Goal: Task Accomplishment & Management: Manage account settings

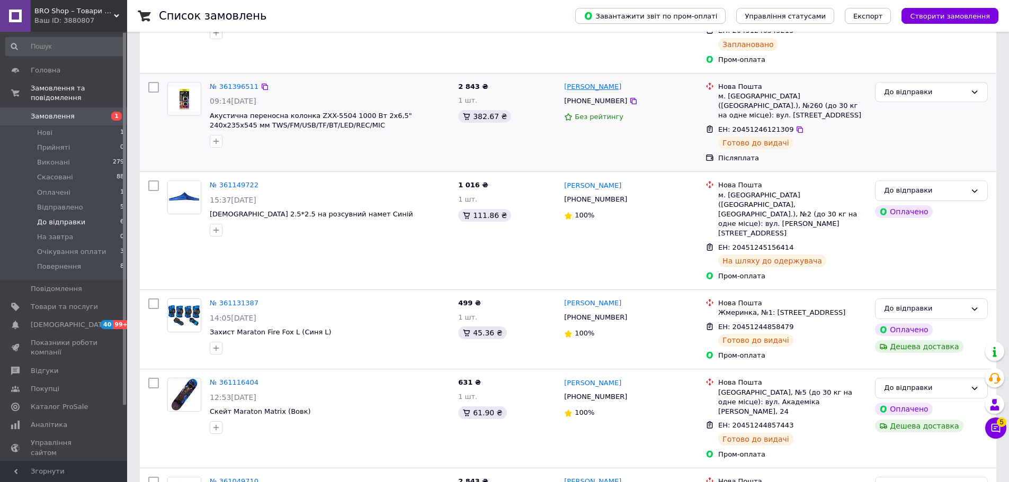
scroll to position [254, 0]
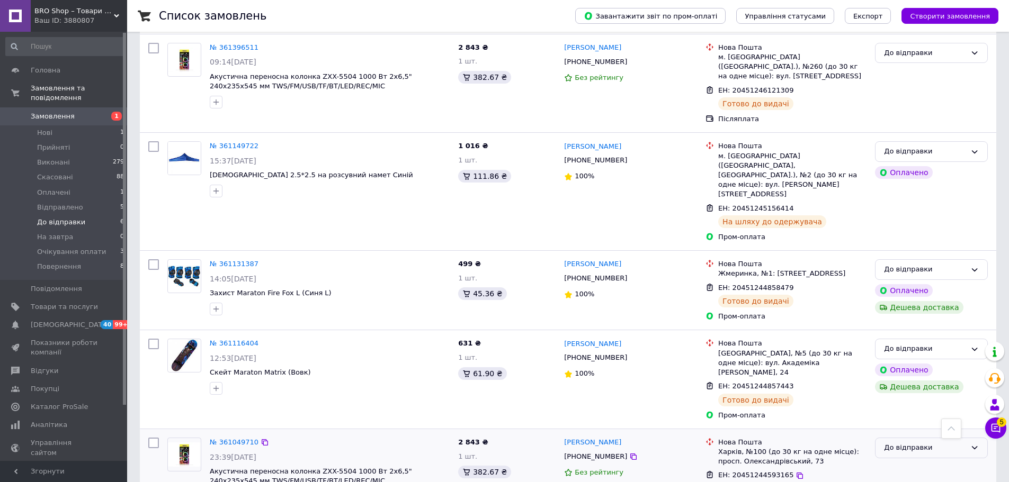
click at [914, 443] on div "До відправки" at bounding box center [925, 448] width 82 height 11
click at [905, 480] on li "Виконано" at bounding box center [931, 490] width 112 height 20
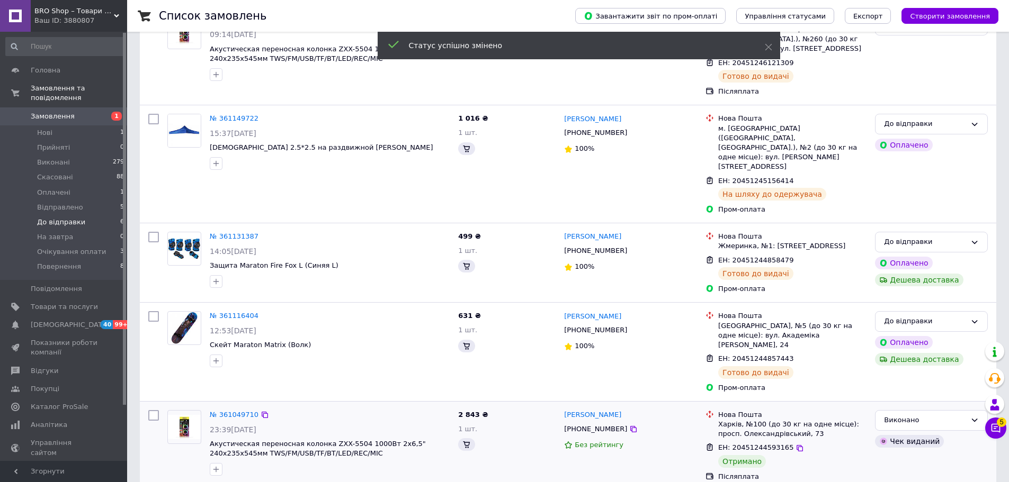
scroll to position [254, 0]
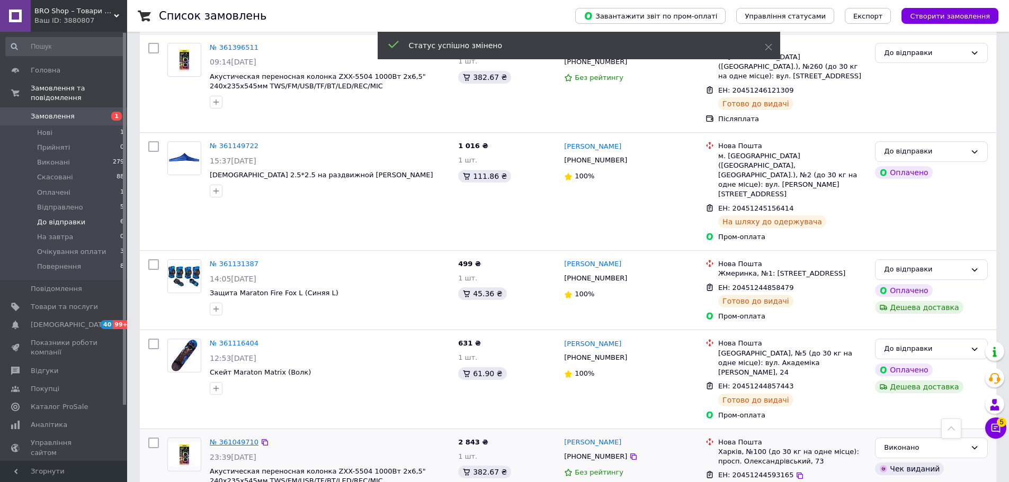
click at [235, 438] on link "№ 361049710" at bounding box center [234, 442] width 49 height 8
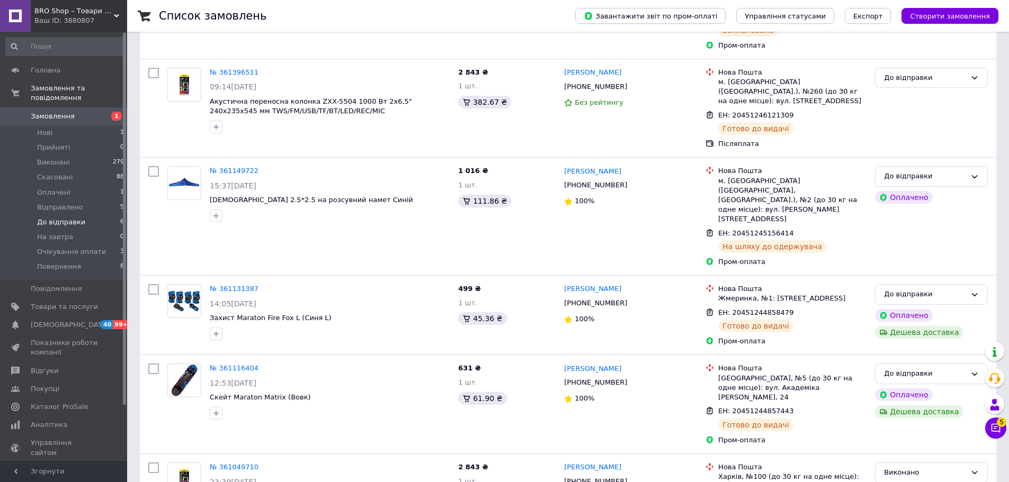
scroll to position [254, 0]
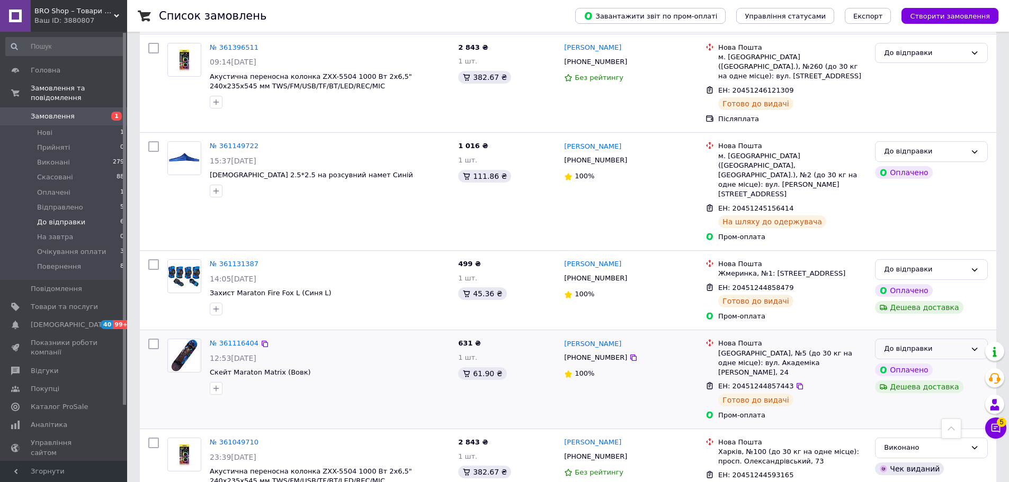
click at [895, 344] on div "До відправки" at bounding box center [925, 349] width 82 height 11
click at [902, 386] on li "Відправлено" at bounding box center [931, 396] width 112 height 20
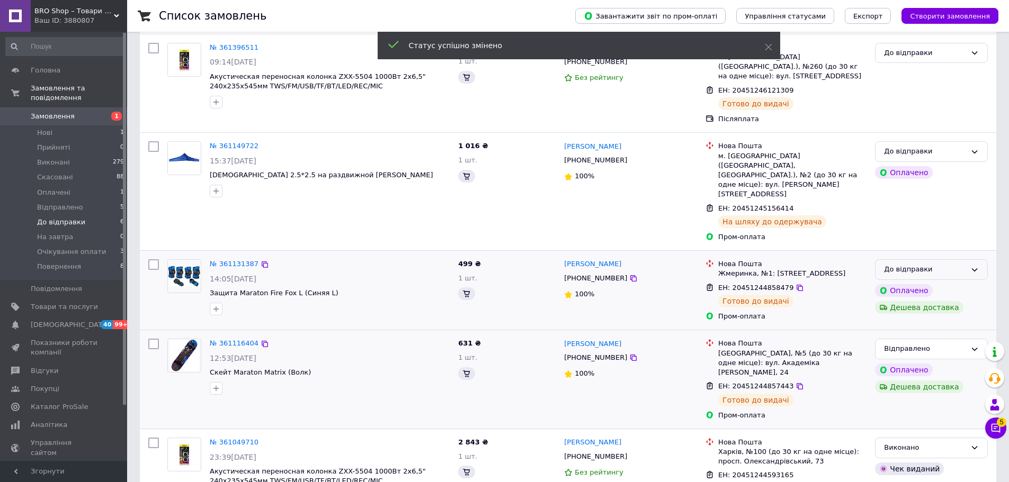
click at [935, 264] on div "До відправки" at bounding box center [925, 269] width 82 height 11
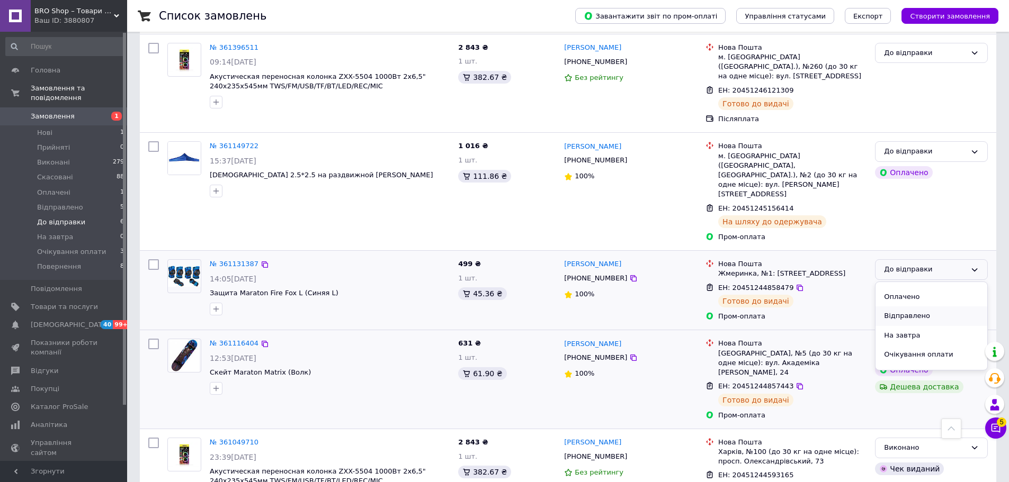
click at [912, 307] on li "Відправлено" at bounding box center [931, 317] width 112 height 20
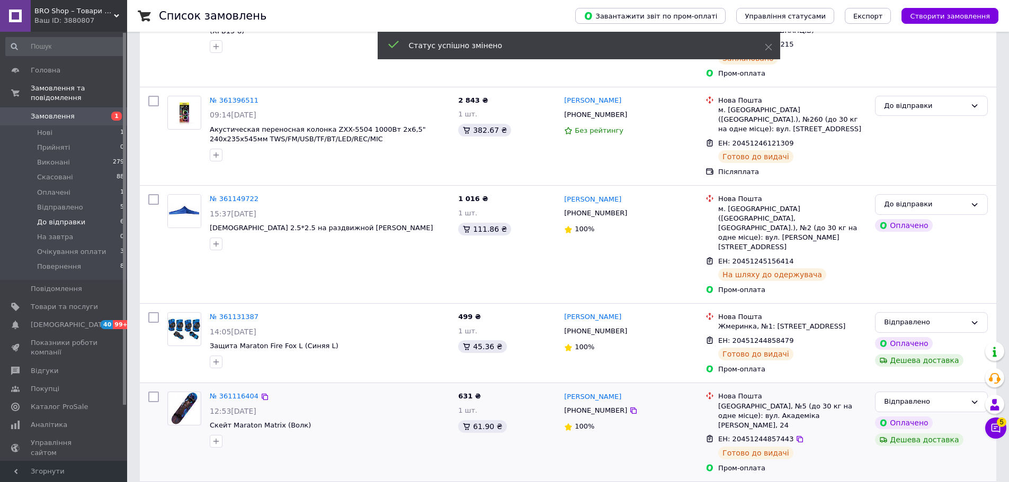
click at [931, 199] on div "До відправки" at bounding box center [925, 204] width 82 height 11
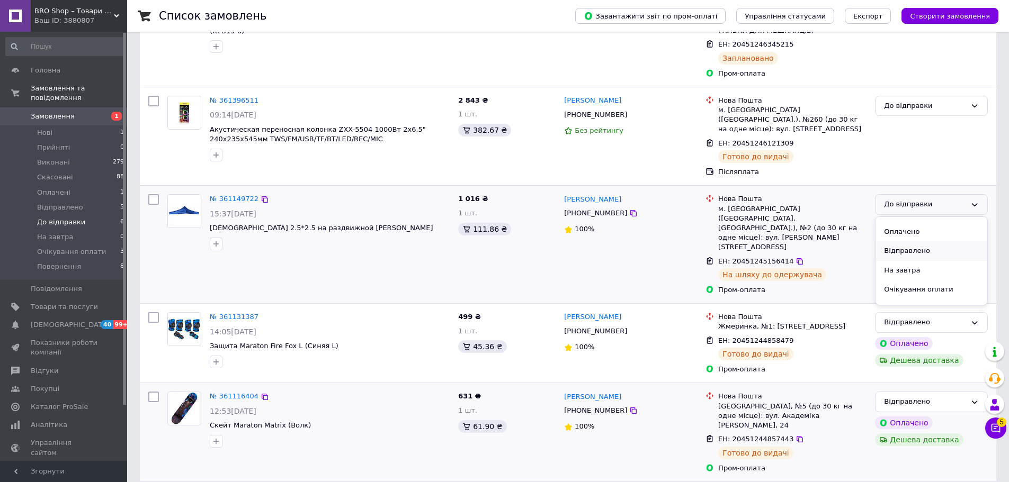
click at [910, 241] on li "Відправлено" at bounding box center [931, 251] width 112 height 20
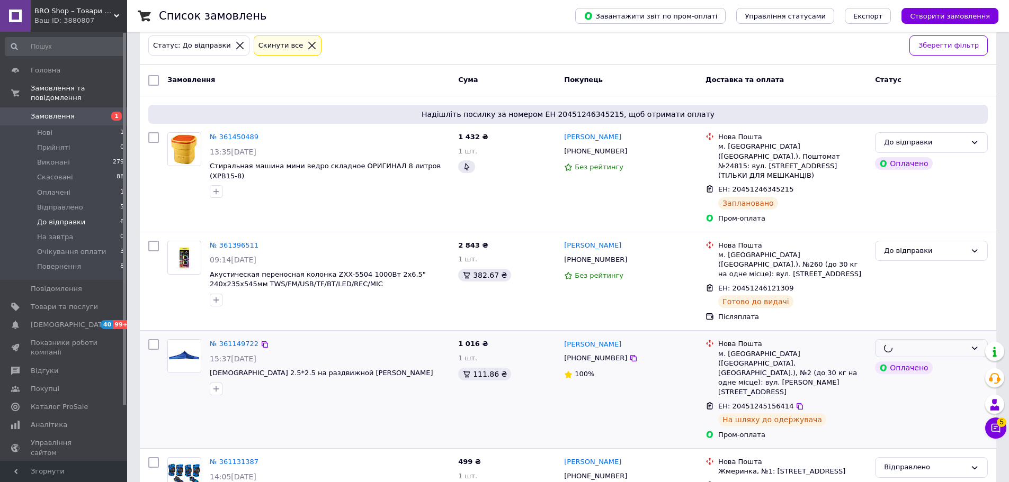
scroll to position [42, 0]
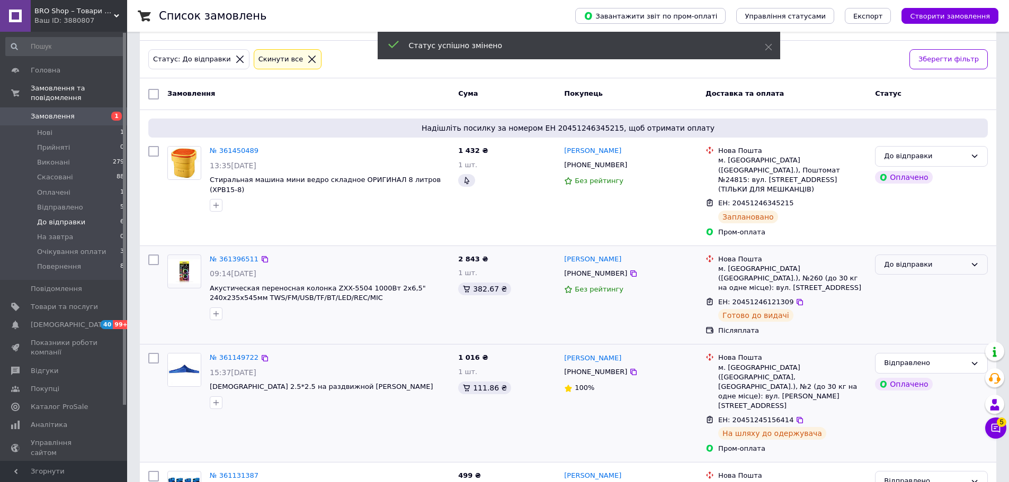
click at [912, 262] on div "До відправки" at bounding box center [931, 265] width 113 height 21
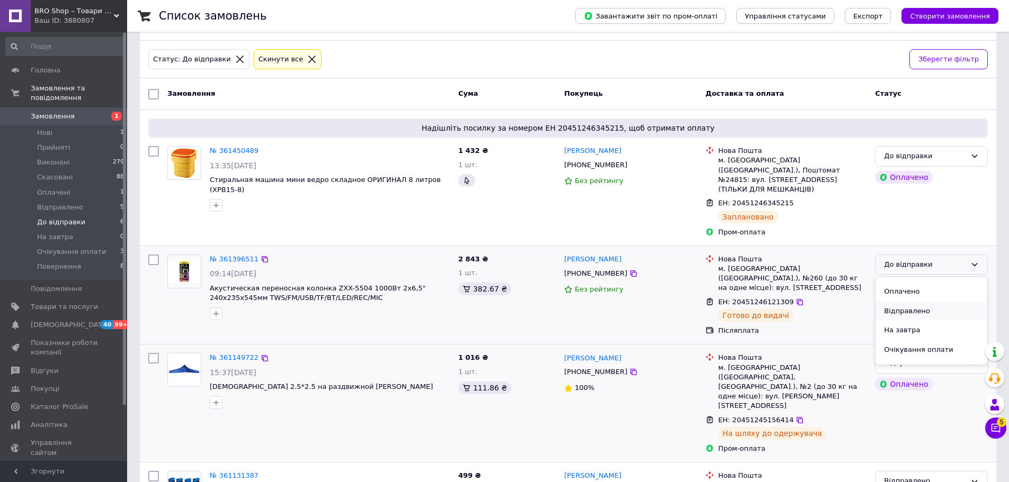
click at [911, 302] on li "Відправлено" at bounding box center [931, 312] width 112 height 20
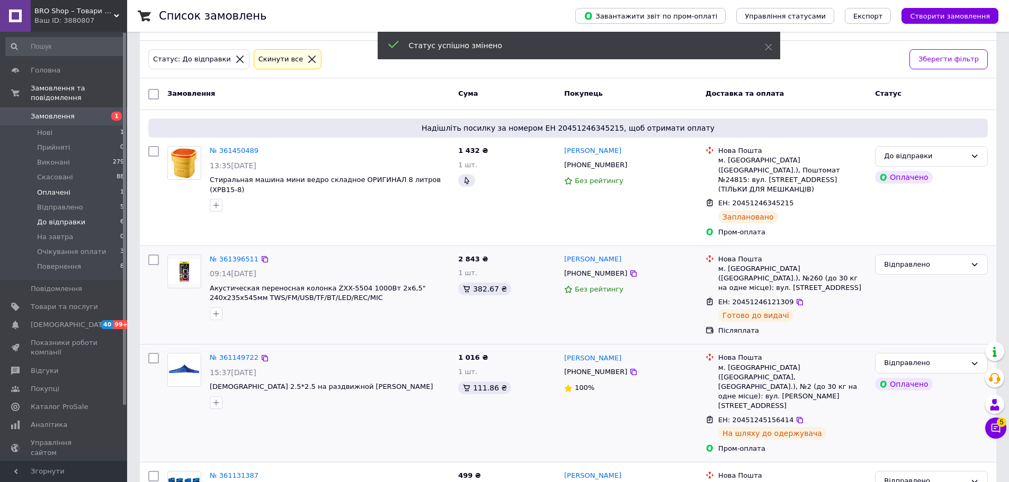
click at [39, 188] on span "Оплачені" at bounding box center [53, 193] width 33 height 10
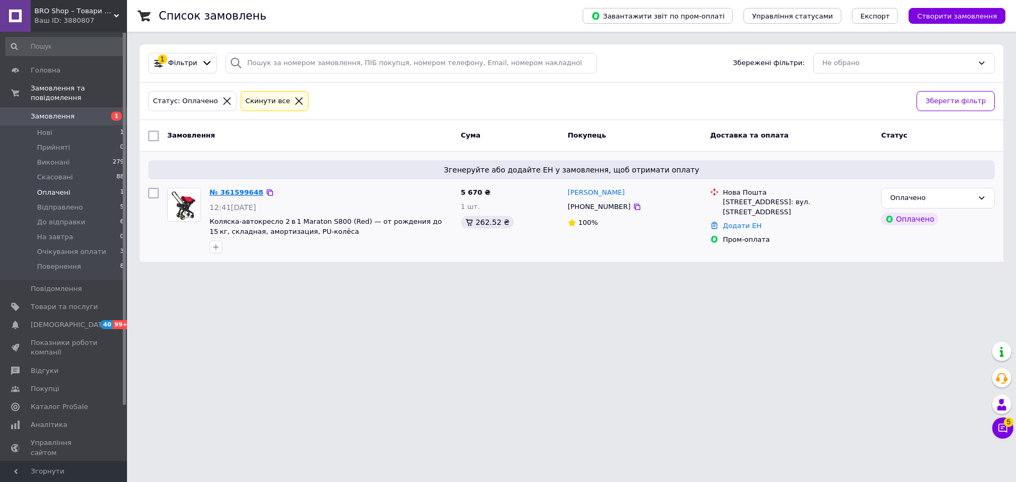
click at [222, 192] on link "№ 361599648" at bounding box center [237, 192] width 54 height 8
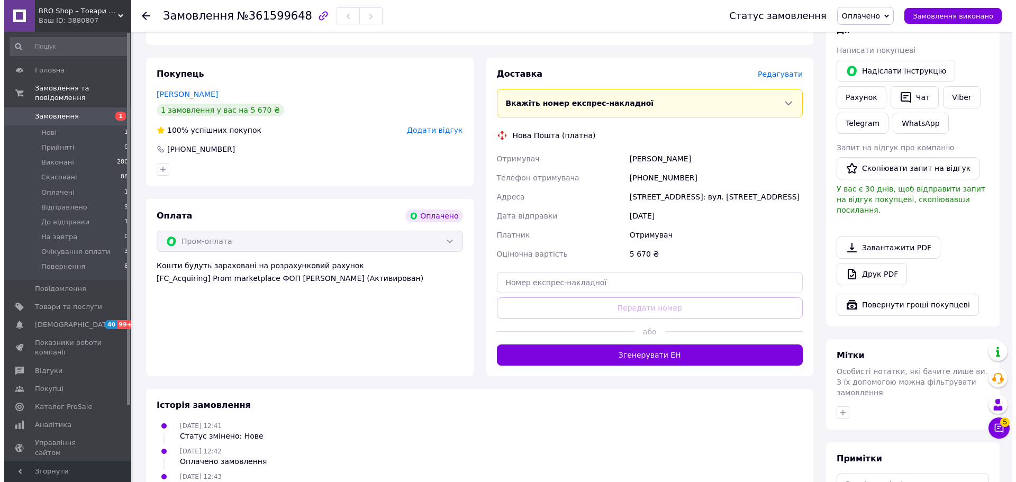
scroll to position [265, 0]
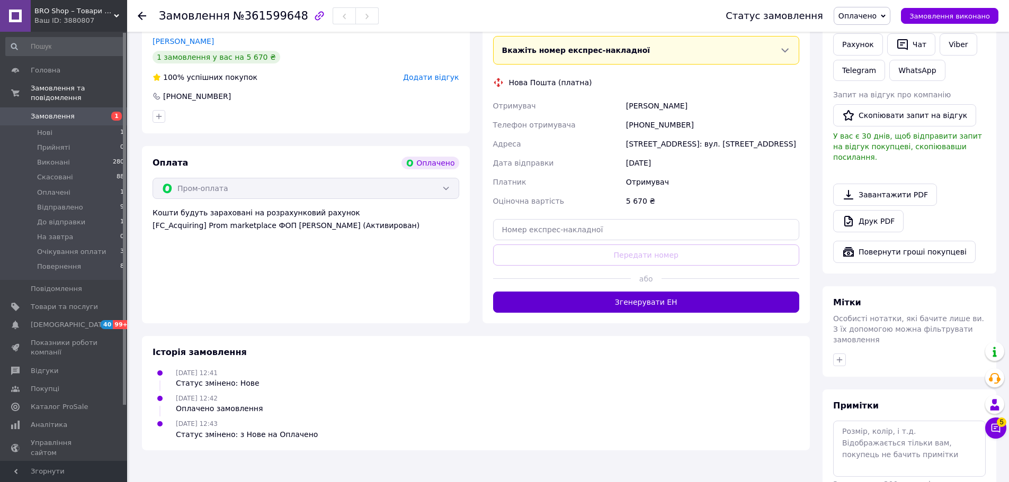
click at [638, 295] on button "Згенерувати ЕН" at bounding box center [646, 302] width 307 height 21
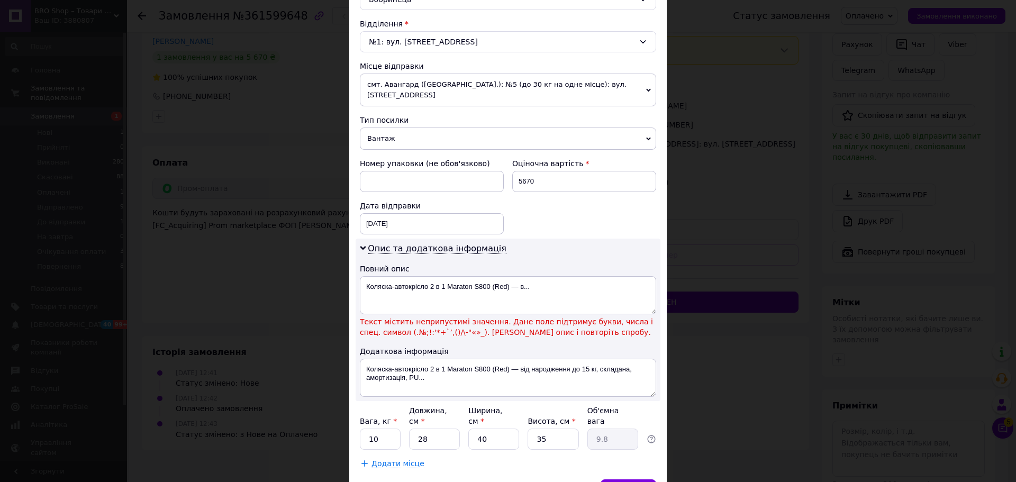
scroll to position [363, 0]
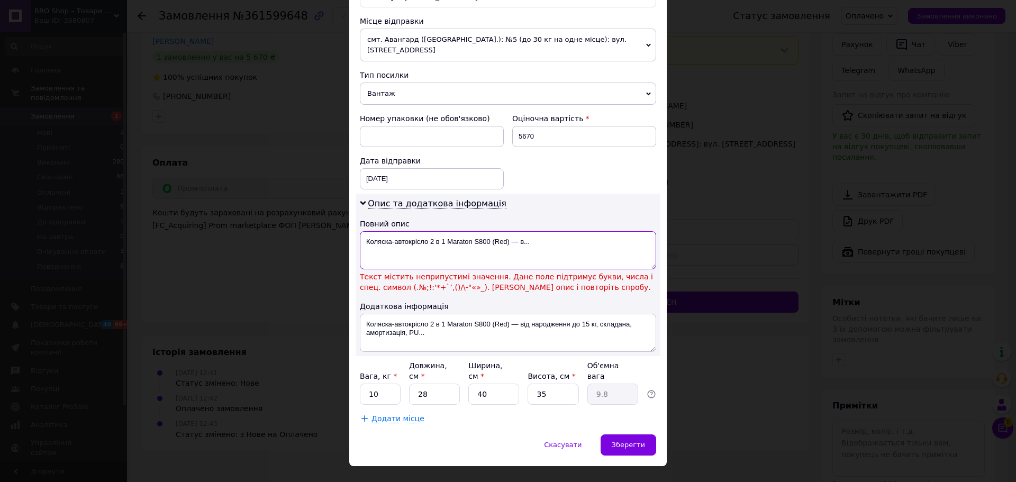
drag, startPoint x: 529, startPoint y: 225, endPoint x: 511, endPoint y: 238, distance: 22.0
click at [511, 238] on textarea "Коляска-автокрісло 2 в 1 Maraton S800 (Red) — в..." at bounding box center [508, 250] width 296 height 38
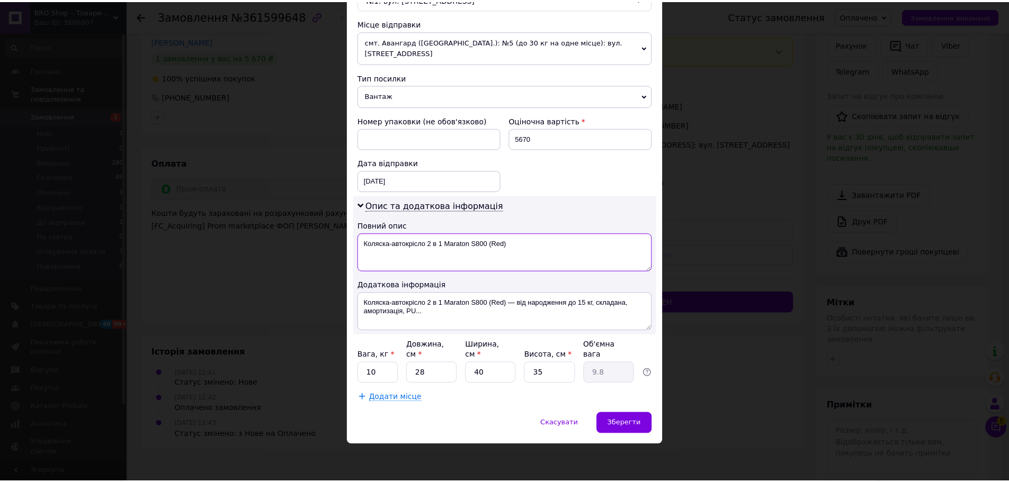
scroll to position [339, 0]
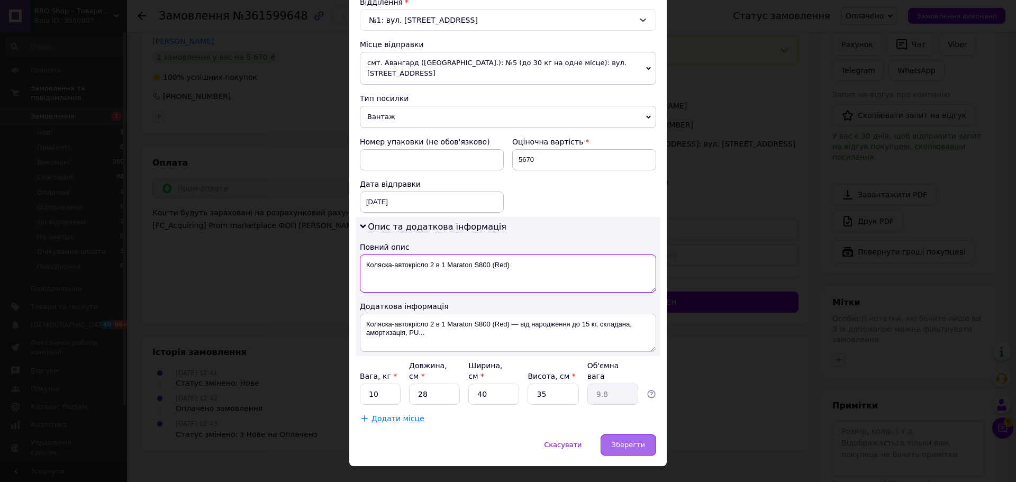
type textarea "Коляска-автокрісло 2 в 1 Maraton S800 (Red)"
click at [623, 435] on div "Зберегти" at bounding box center [629, 445] width 56 height 21
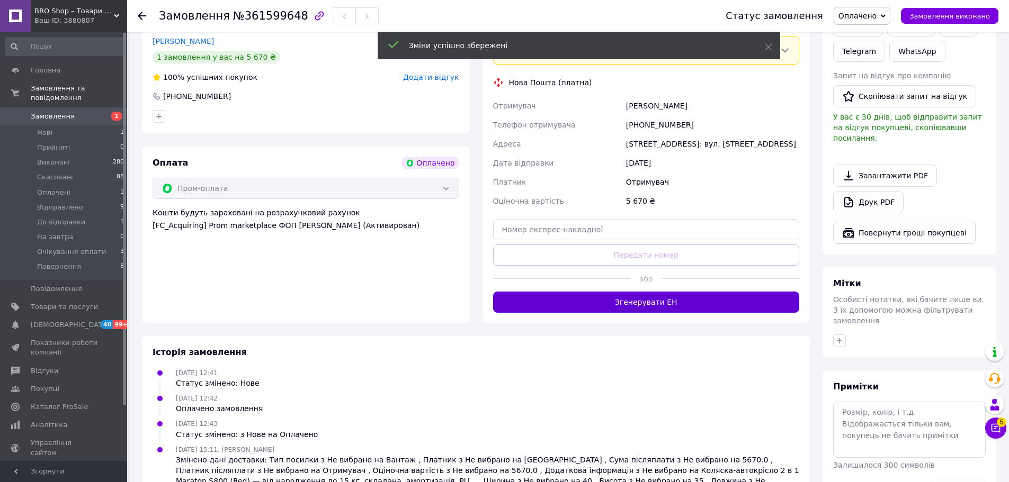
click at [644, 298] on button "Згенерувати ЕН" at bounding box center [646, 302] width 307 height 21
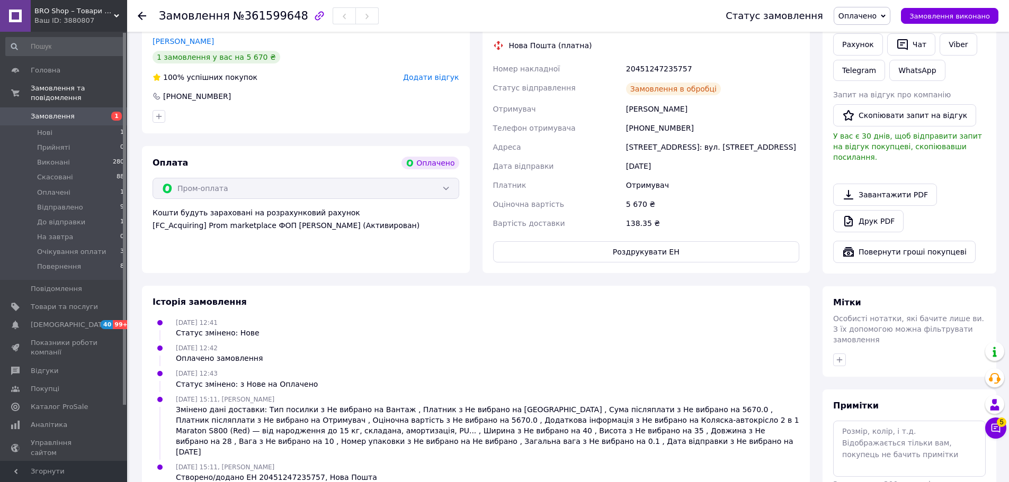
click at [872, 21] on span "Оплачено" at bounding box center [861, 16] width 57 height 18
click at [874, 106] on li "До відправки" at bounding box center [873, 101] width 79 height 16
click at [56, 76] on link "Головна" at bounding box center [65, 70] width 130 height 18
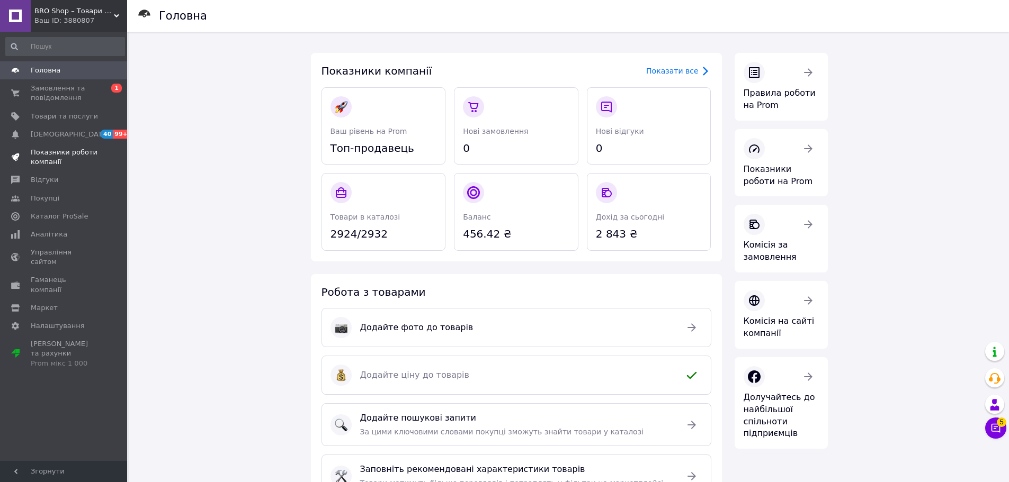
click at [58, 143] on link "Показники роботи компанії" at bounding box center [65, 157] width 130 height 28
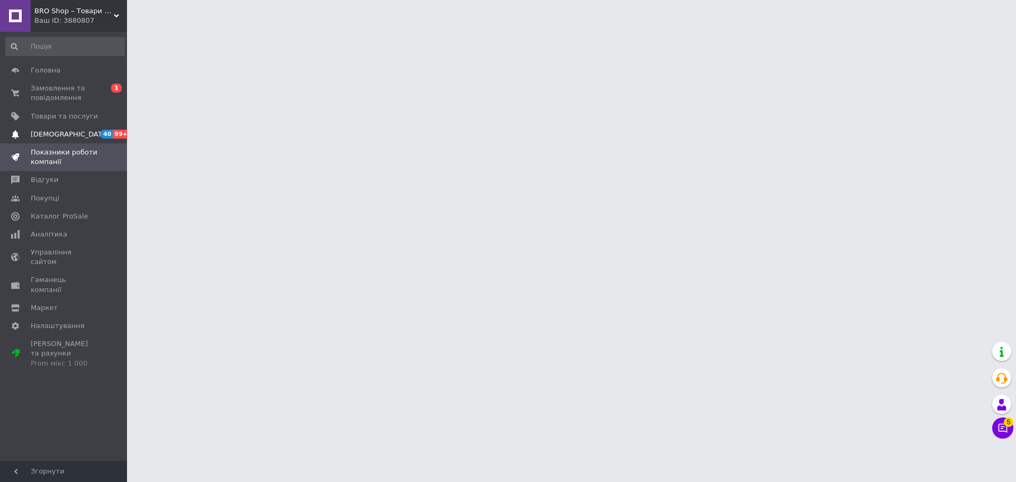
click at [58, 138] on span "[DEMOGRAPHIC_DATA]" at bounding box center [70, 135] width 78 height 10
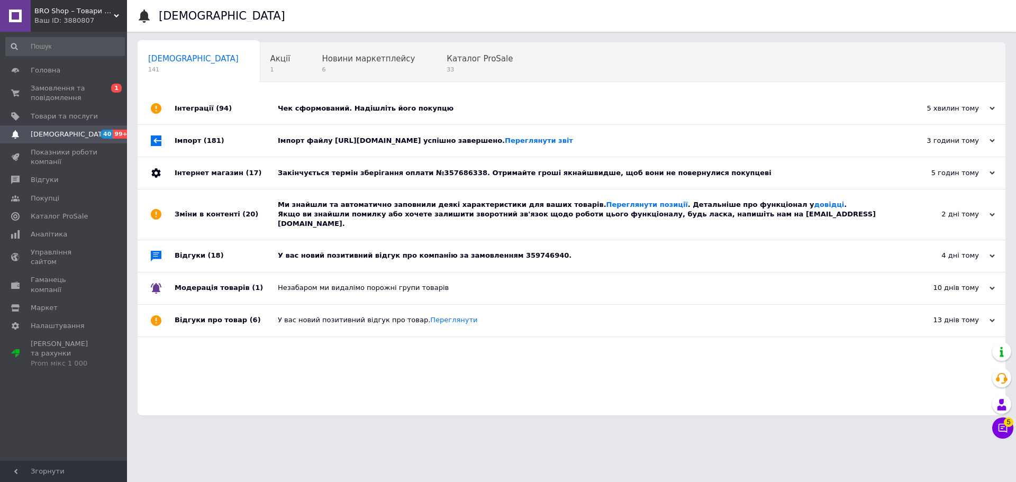
click at [58, 138] on span "[DEMOGRAPHIC_DATA]" at bounding box center [70, 135] width 78 height 10
click at [66, 99] on span "Замовлення та повідомлення" at bounding box center [64, 93] width 67 height 19
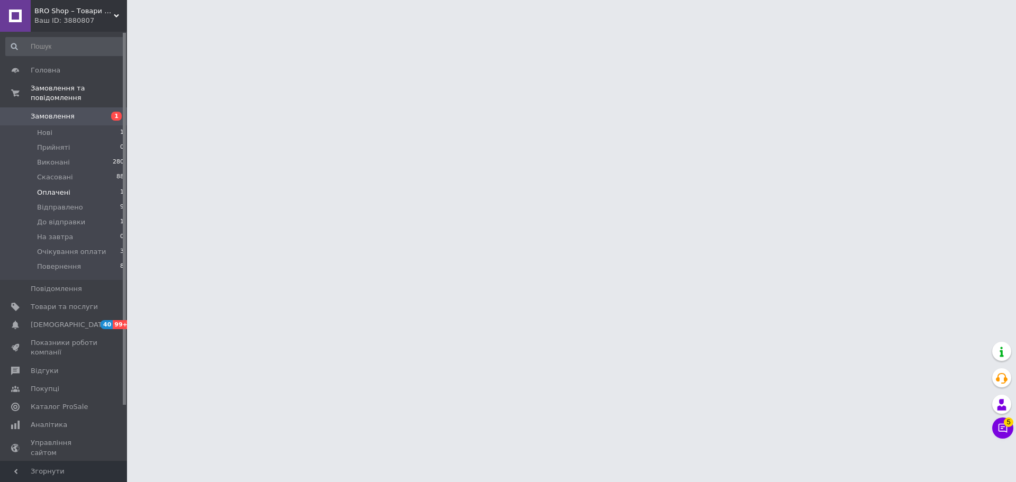
click at [71, 185] on li "Оплачені 1" at bounding box center [65, 192] width 130 height 15
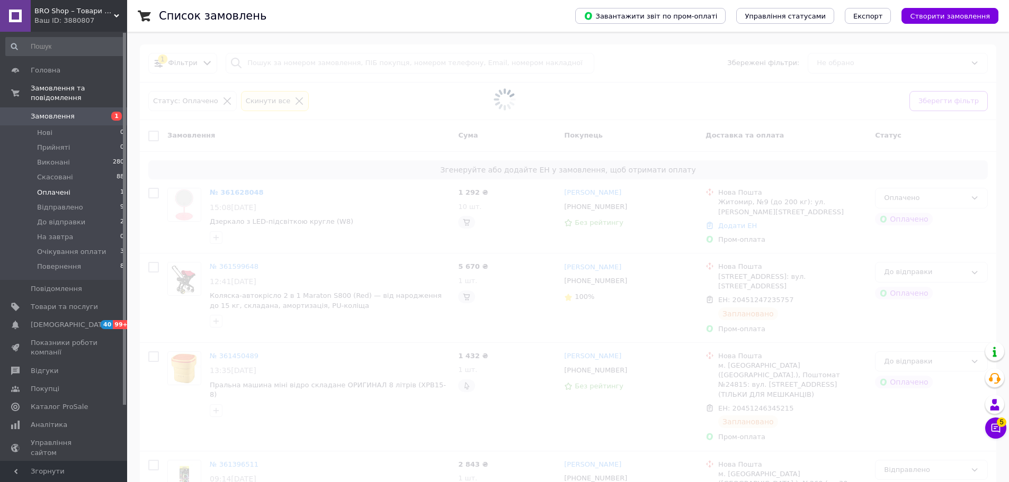
click at [71, 185] on li "Оплачені 1" at bounding box center [65, 192] width 130 height 15
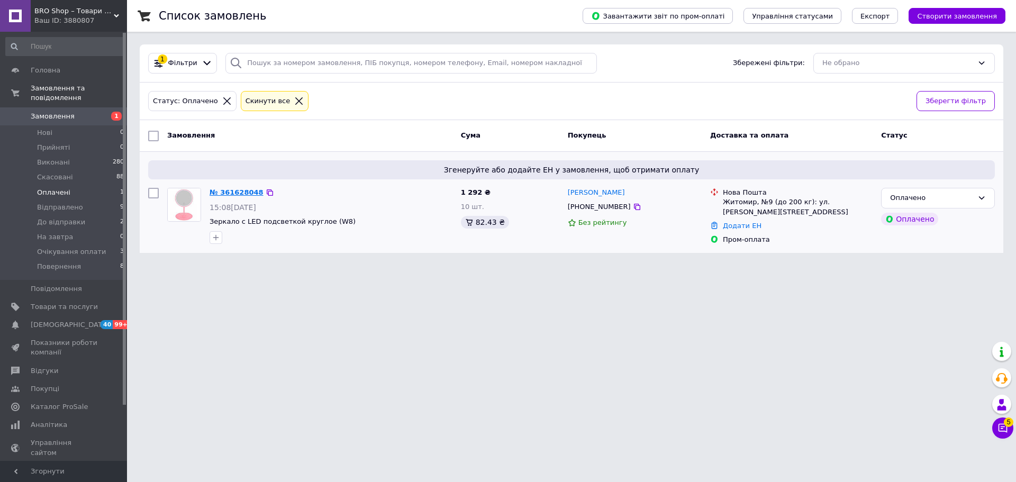
click at [237, 191] on link "№ 361628048" at bounding box center [237, 192] width 54 height 8
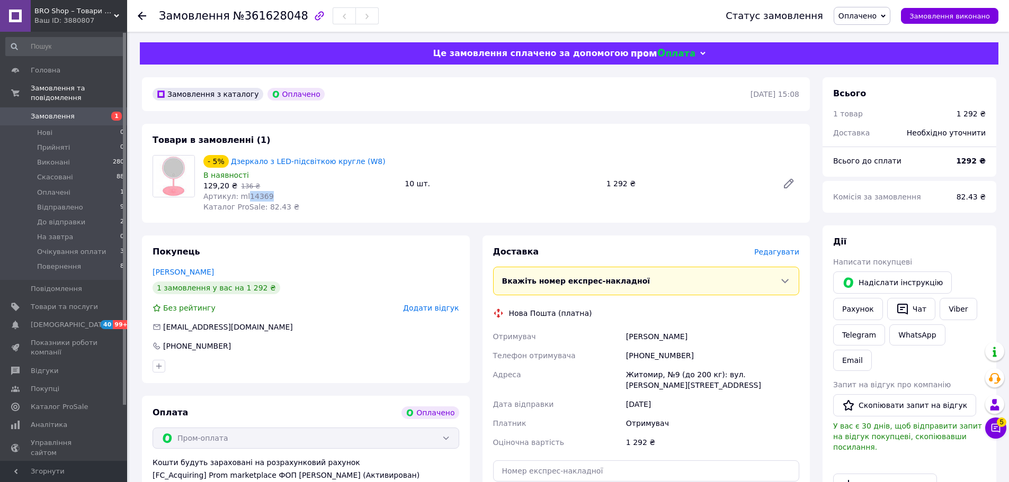
drag, startPoint x: 266, startPoint y: 193, endPoint x: 242, endPoint y: 198, distance: 24.4
click at [242, 198] on div "Артикул: ml14369" at bounding box center [299, 196] width 193 height 11
copy span "14369"
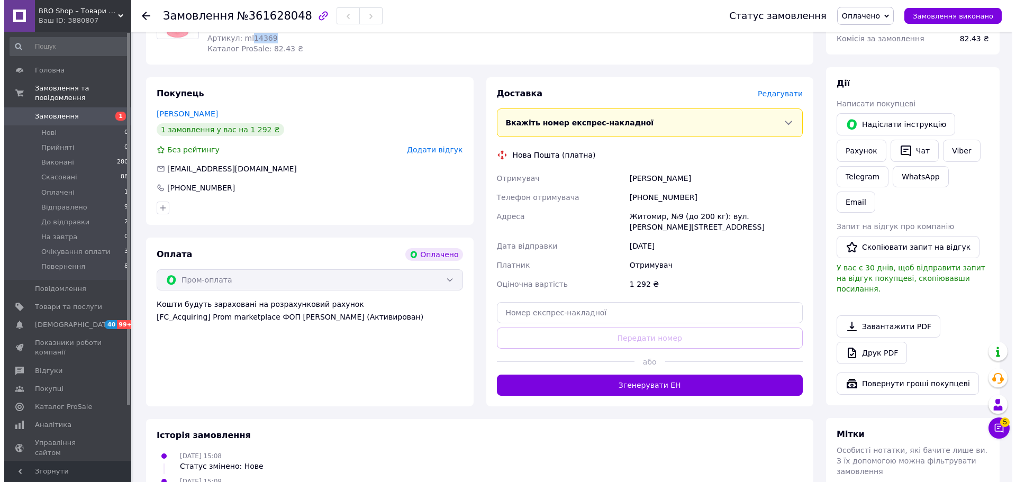
scroll to position [159, 0]
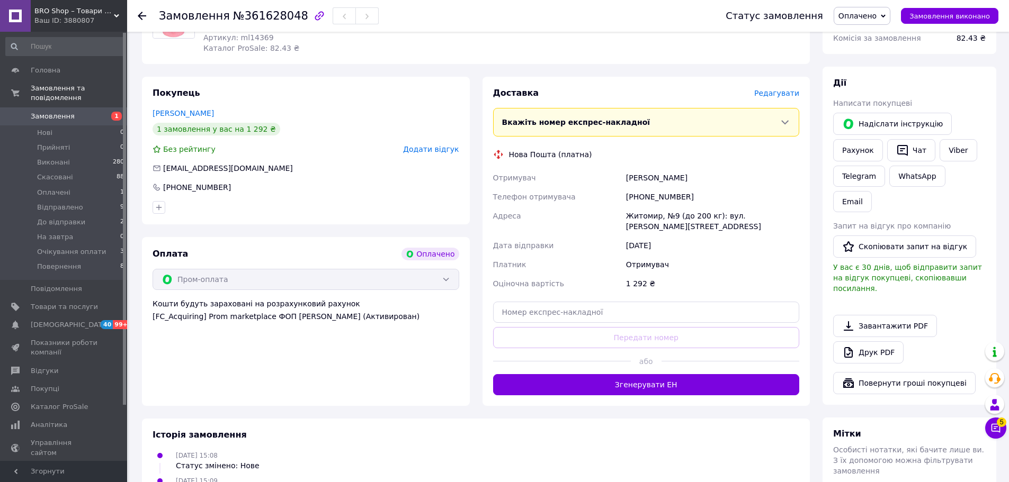
click at [765, 97] on span "Редагувати" at bounding box center [776, 93] width 45 height 8
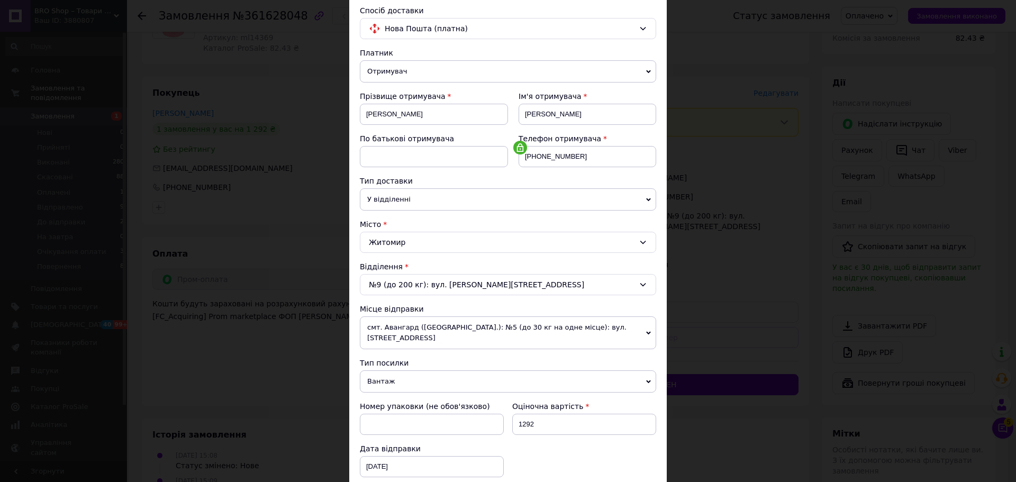
scroll to position [221, 0]
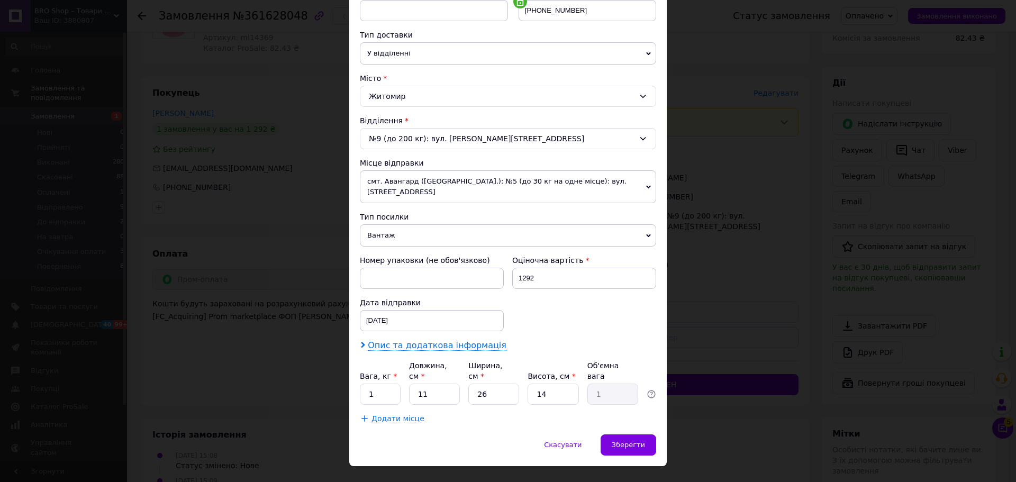
click at [447, 340] on span "Опис та додаткова інформація" at bounding box center [437, 345] width 139 height 11
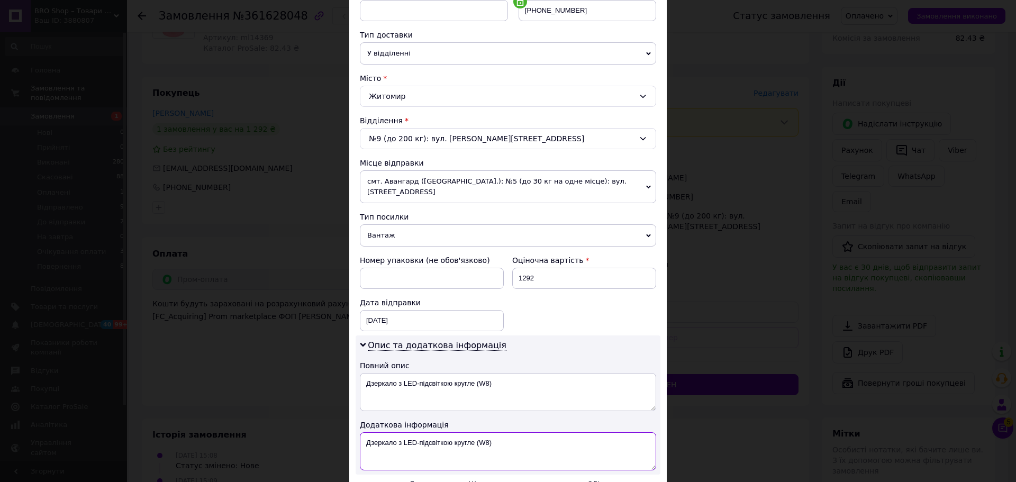
click at [517, 433] on textarea "Дзеркало з LED-підсвіткою кругле (W8)" at bounding box center [508, 452] width 296 height 38
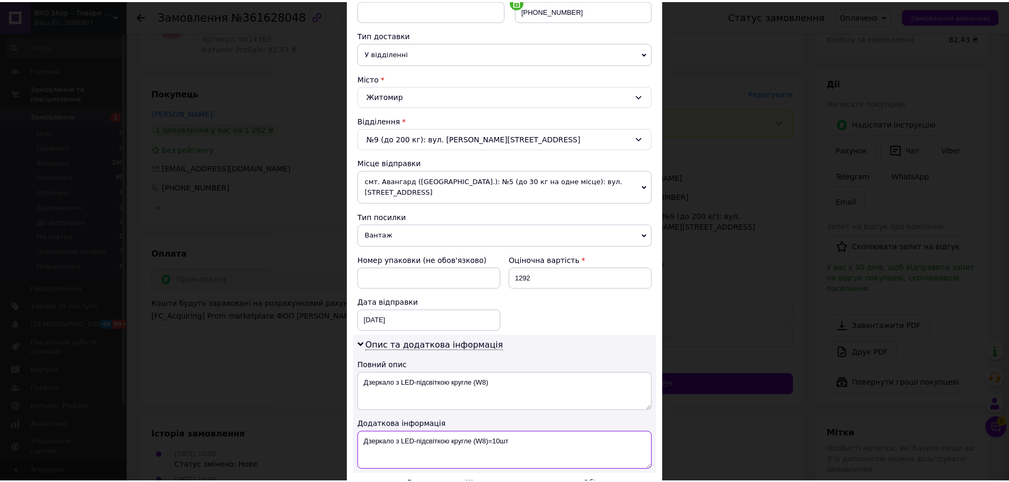
scroll to position [339, 0]
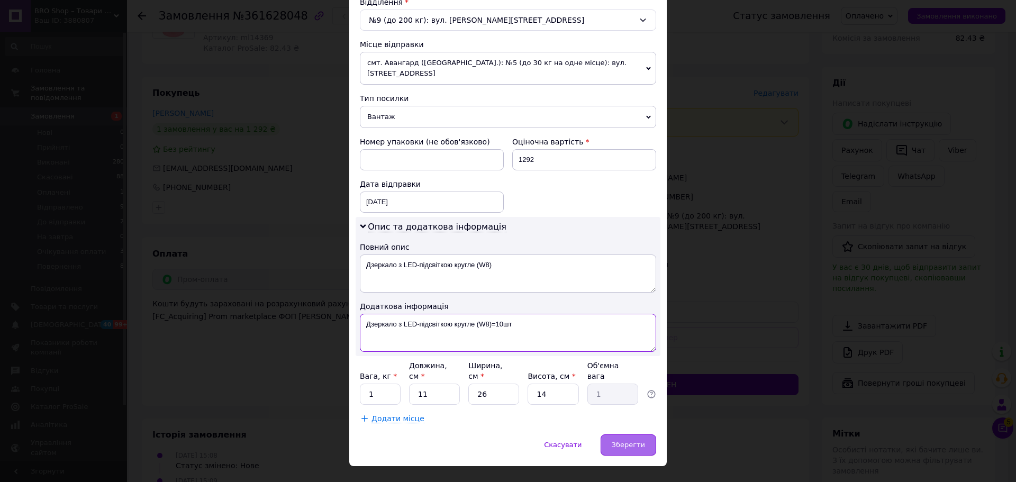
type textarea "Дзеркало з LED-підсвіткою кругле (W8)=10шт"
click at [623, 441] on span "Зберегти" at bounding box center [628, 445] width 33 height 8
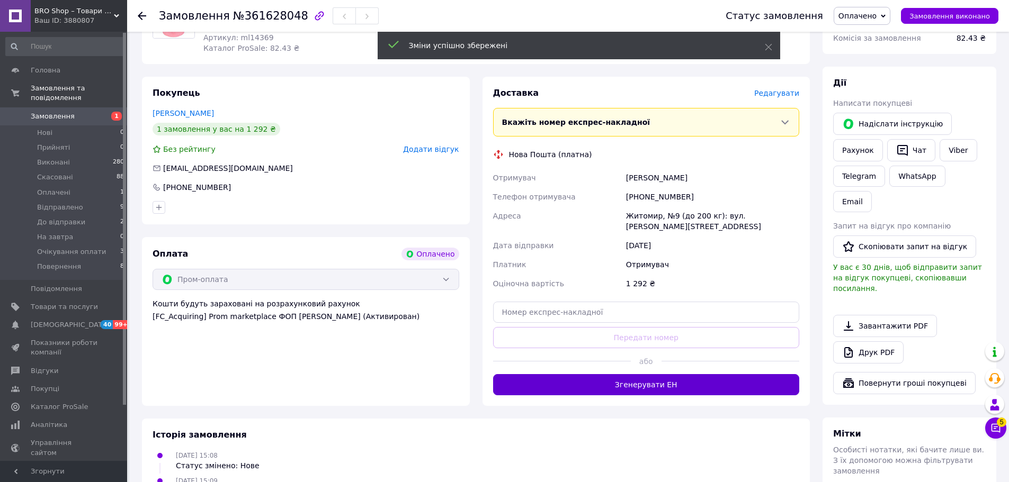
click at [632, 374] on button "Згенерувати ЕН" at bounding box center [646, 384] width 307 height 21
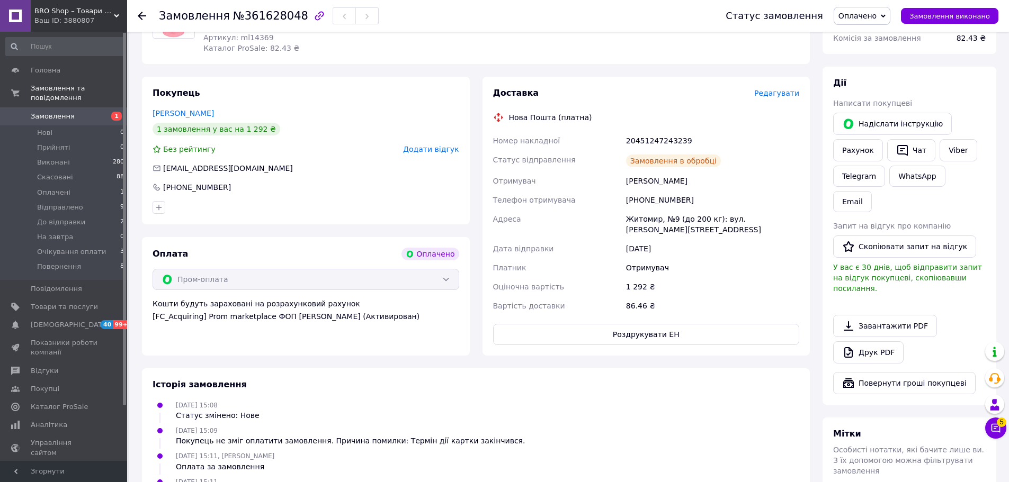
click at [871, 23] on span "Оплачено" at bounding box center [861, 16] width 57 height 18
click at [884, 103] on li "До відправки" at bounding box center [873, 101] width 79 height 16
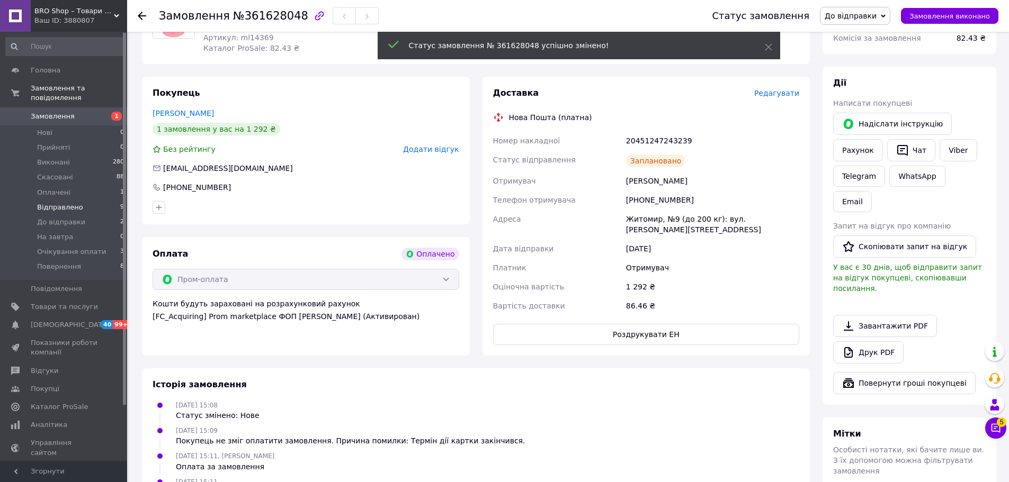
click at [49, 203] on span "Відправлено" at bounding box center [60, 208] width 46 height 10
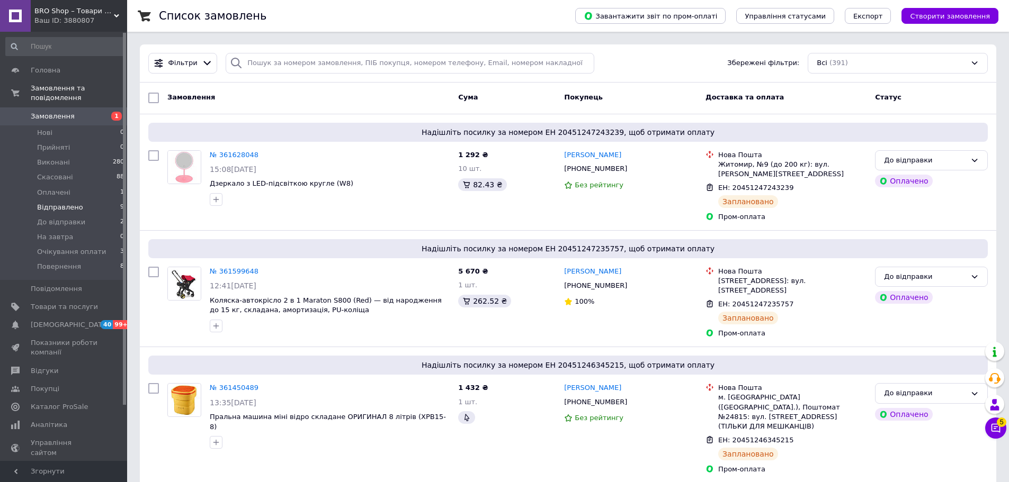
click at [49, 203] on span "Відправлено" at bounding box center [60, 208] width 46 height 10
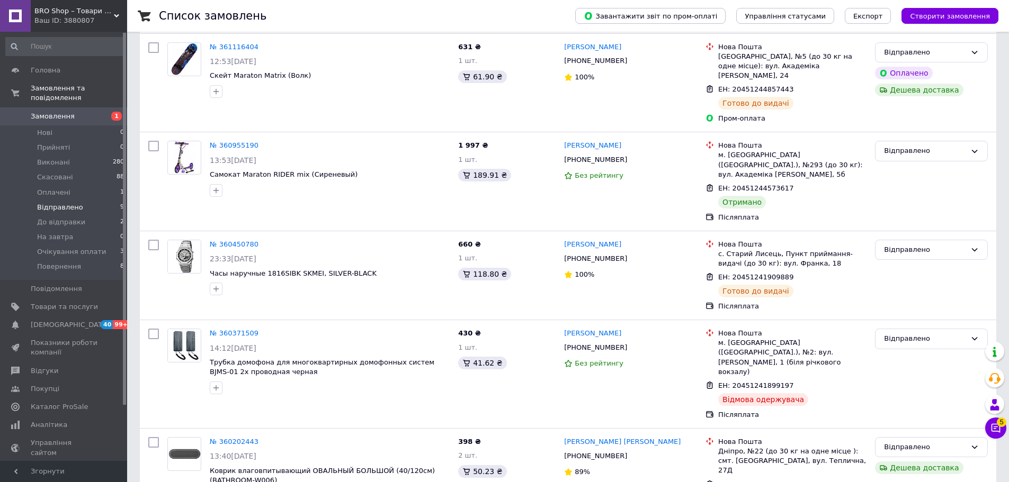
scroll to position [424, 0]
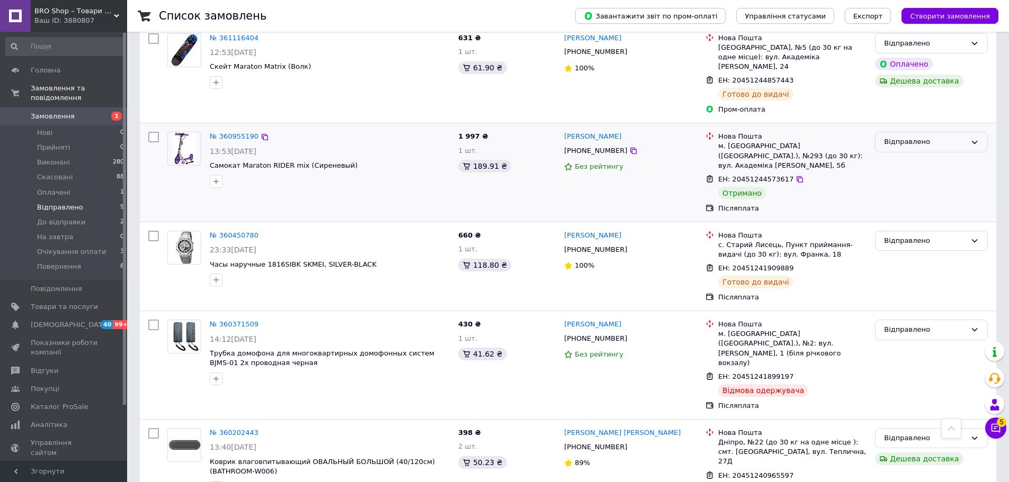
click at [931, 137] on div "Відправлено" at bounding box center [925, 142] width 82 height 11
click at [915, 174] on li "Виконано" at bounding box center [931, 184] width 112 height 20
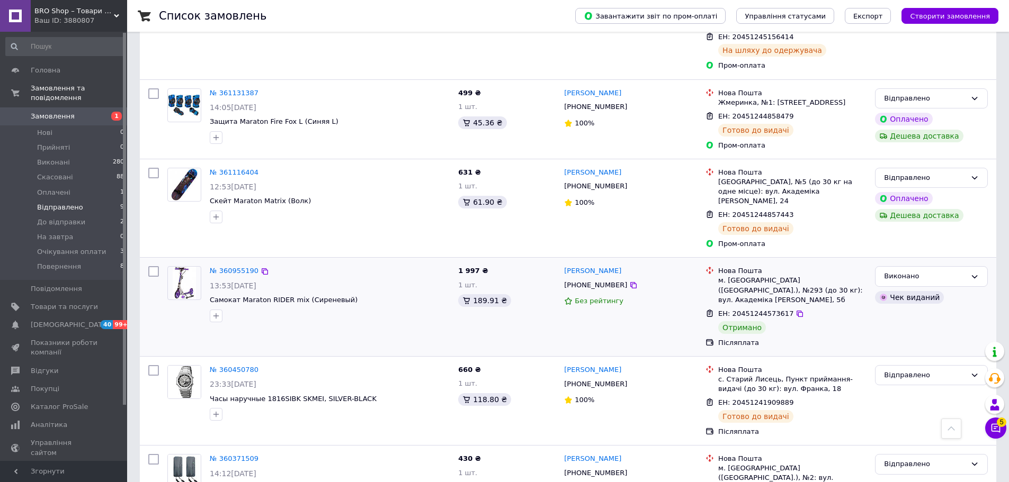
scroll to position [474, 0]
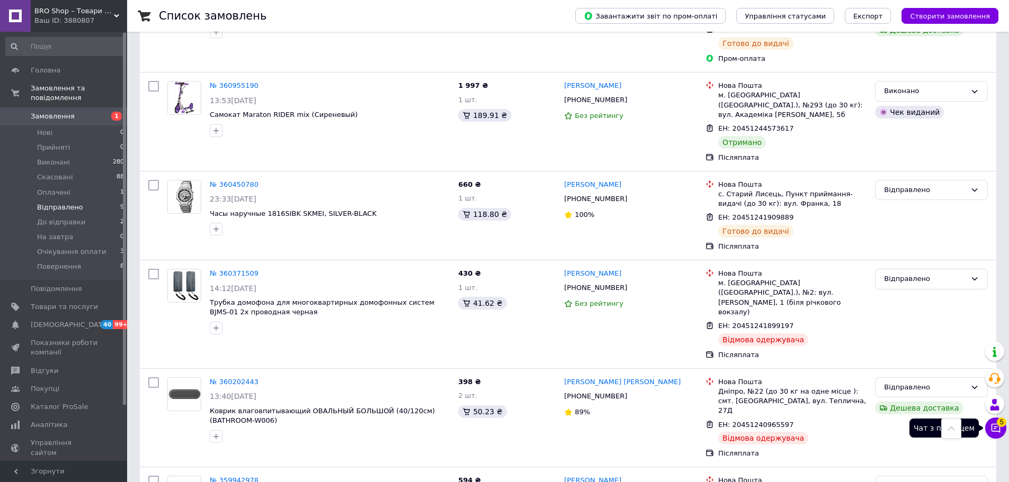
click at [1001, 428] on button "Чат з покупцем 5" at bounding box center [995, 428] width 21 height 21
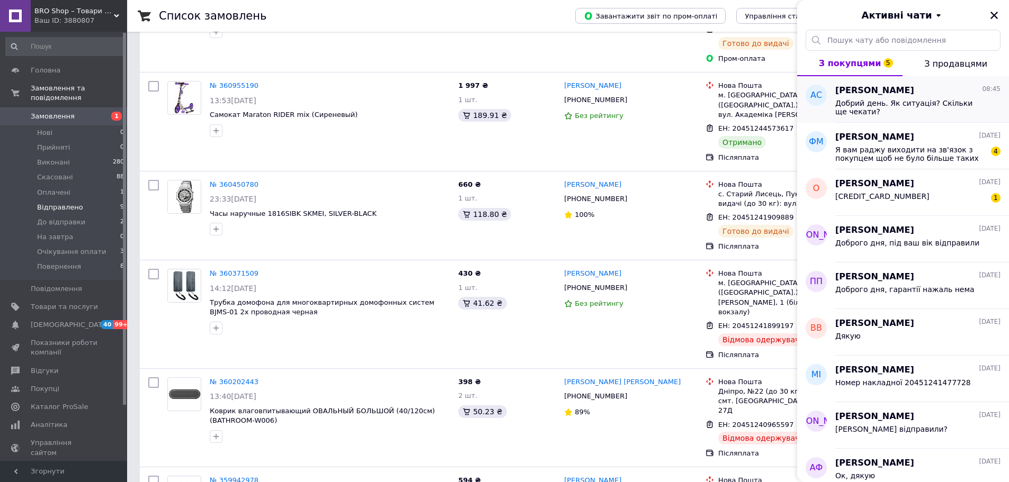
click at [876, 112] on span "Добрий день. Як ситуація? Скільки ще чекати?" at bounding box center [910, 107] width 150 height 17
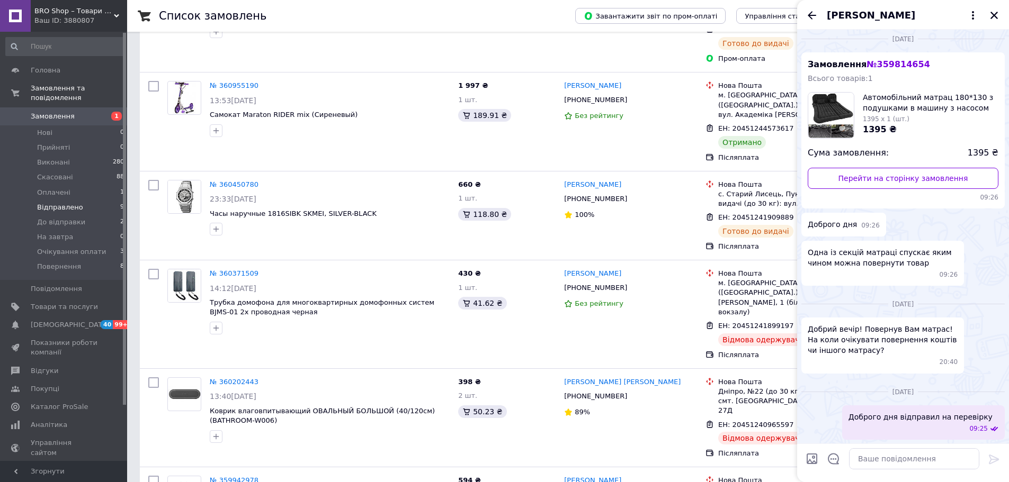
scroll to position [0, 0]
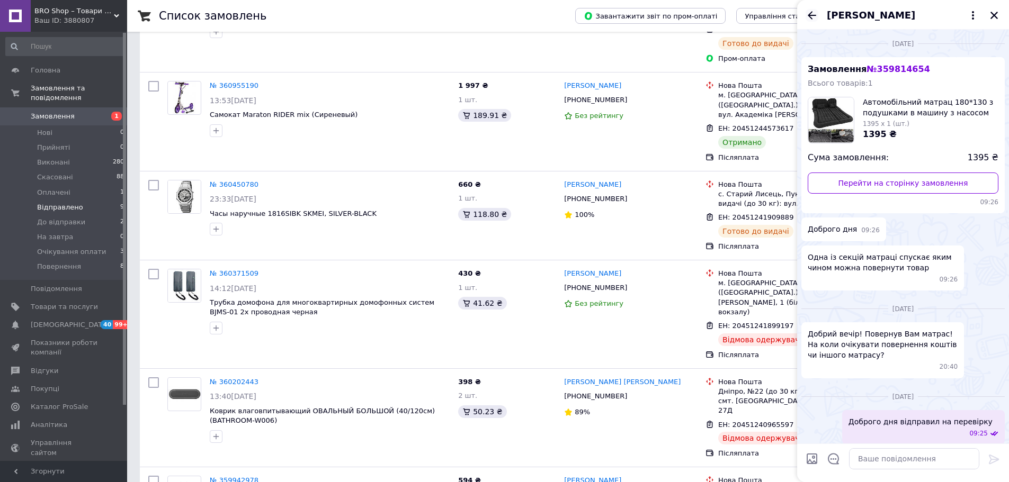
click at [813, 13] on icon "Назад" at bounding box center [811, 15] width 13 height 13
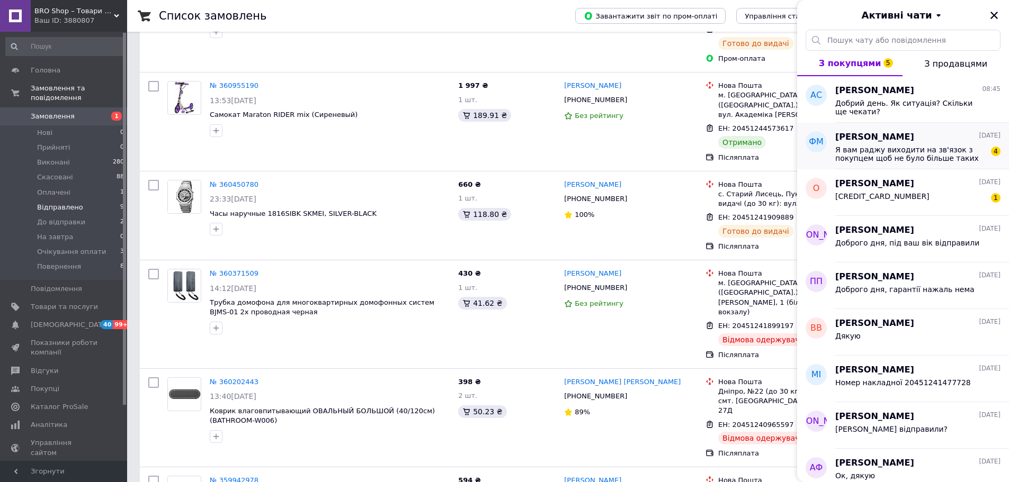
click at [893, 164] on div "[PERSON_NAME] [DATE] Я вам раджу виходити на зв'язок з покупцем щоб не було біл…" at bounding box center [922, 146] width 174 height 47
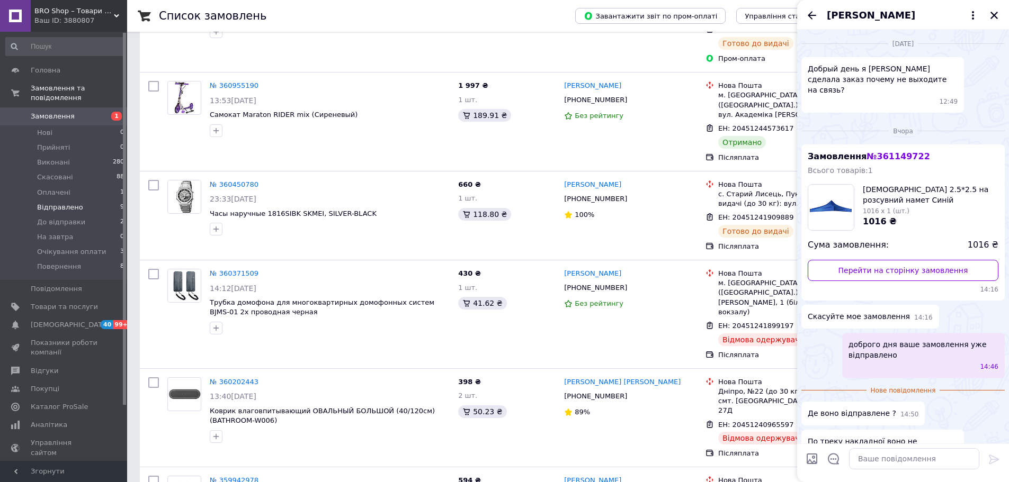
scroll to position [123, 0]
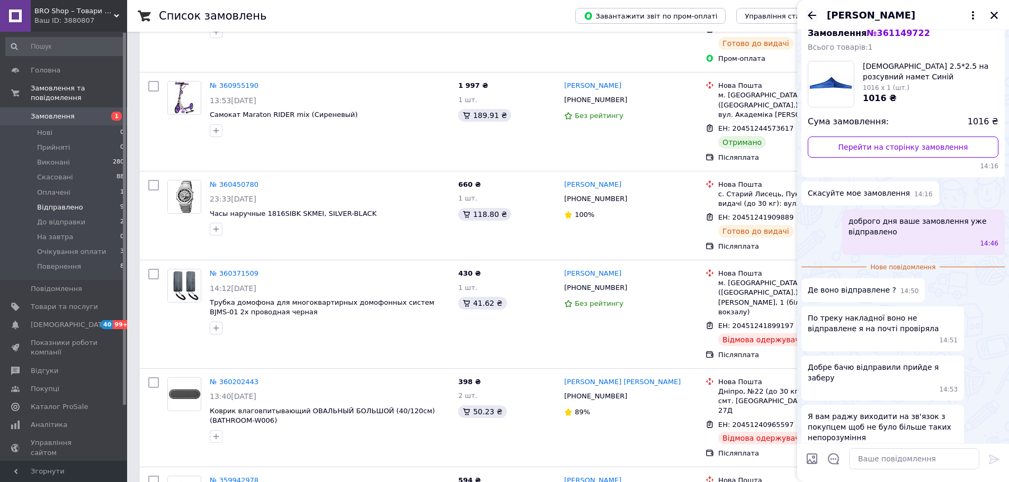
click at [813, 18] on icon "Назад" at bounding box center [811, 15] width 13 height 13
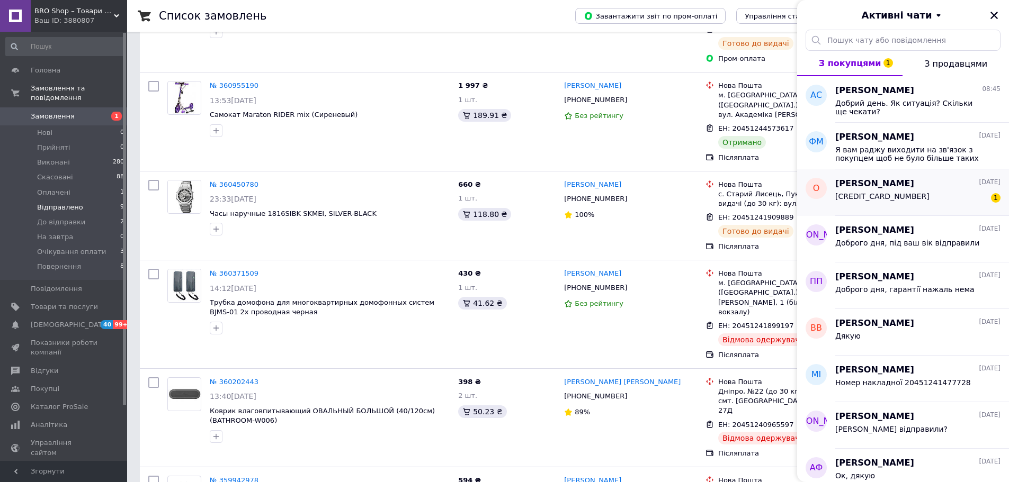
click at [910, 180] on div "[PERSON_NAME] [DATE]" at bounding box center [917, 184] width 165 height 12
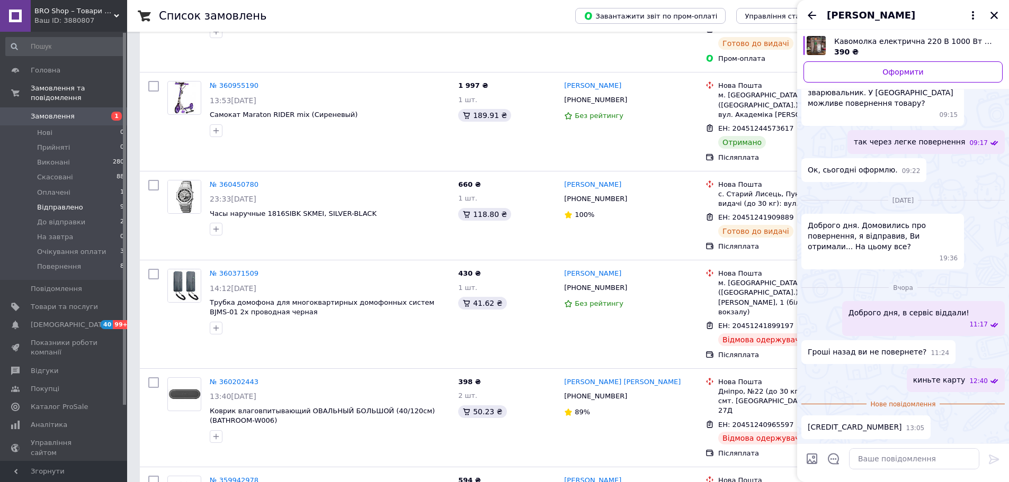
scroll to position [785, 0]
click at [872, 460] on textarea at bounding box center [914, 458] width 130 height 21
type textarea "перевели"
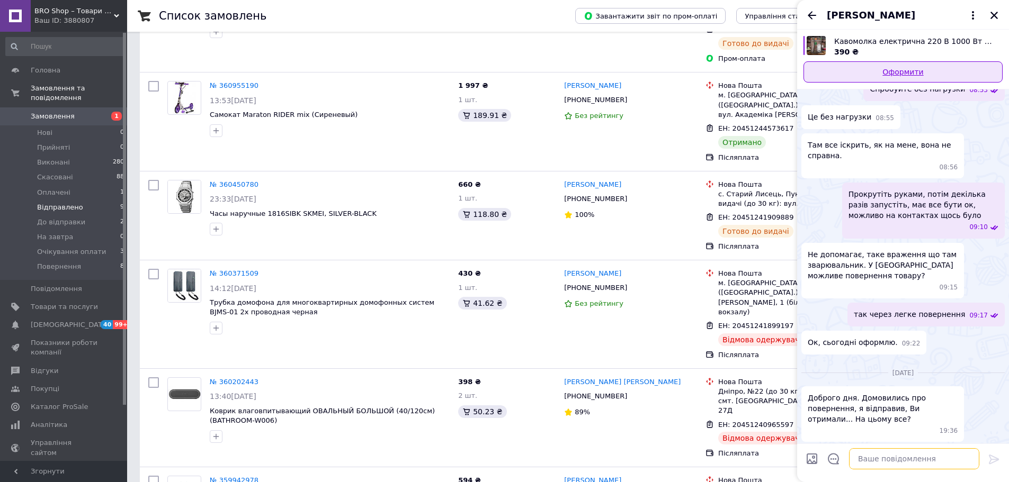
scroll to position [345, 0]
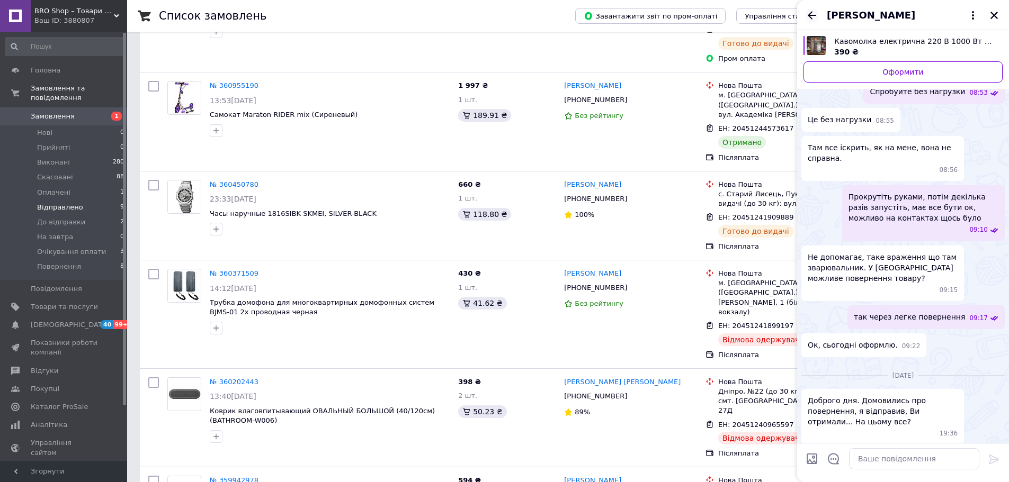
click at [812, 15] on icon "Назад" at bounding box center [811, 15] width 8 height 8
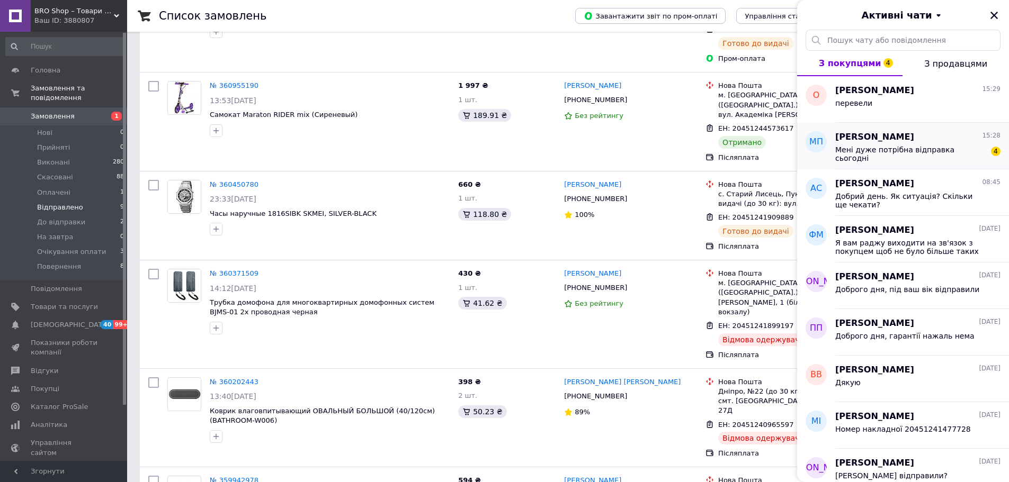
click at [897, 160] on div "Мені дуже потрібна відправка сьогодні" at bounding box center [910, 154] width 150 height 17
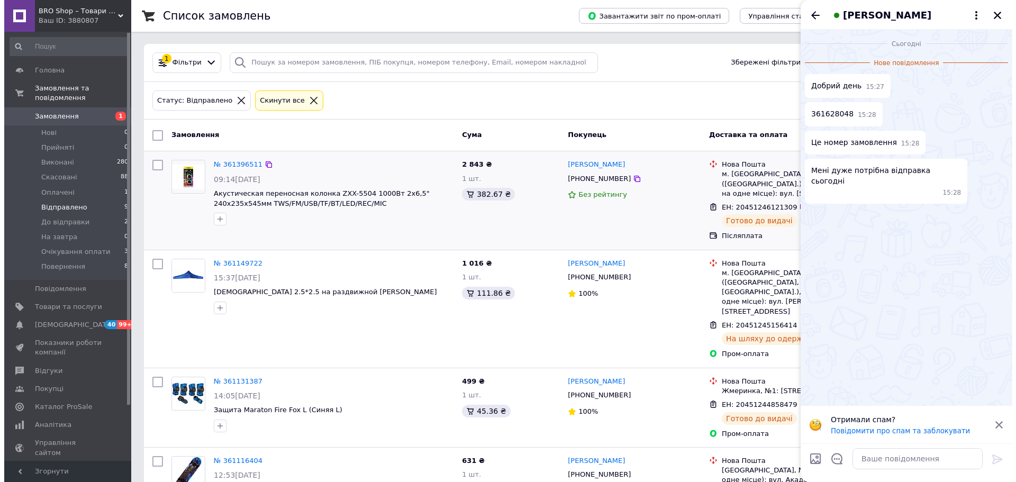
scroll to position [0, 0]
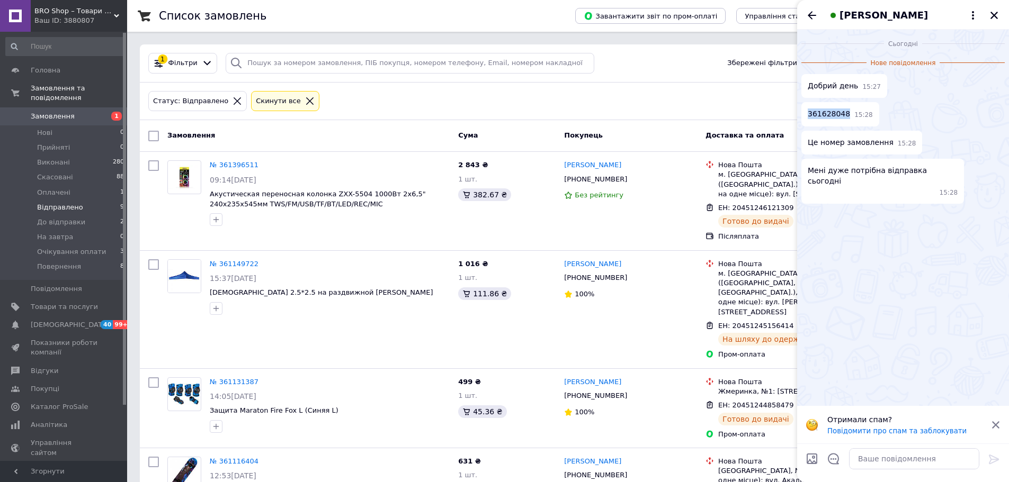
drag, startPoint x: 843, startPoint y: 110, endPoint x: 808, endPoint y: 113, distance: 35.1
click at [808, 113] on div "361628048 15:28" at bounding box center [840, 114] width 78 height 24
copy span "361628048"
click at [88, 112] on span "Замовлення" at bounding box center [64, 117] width 67 height 10
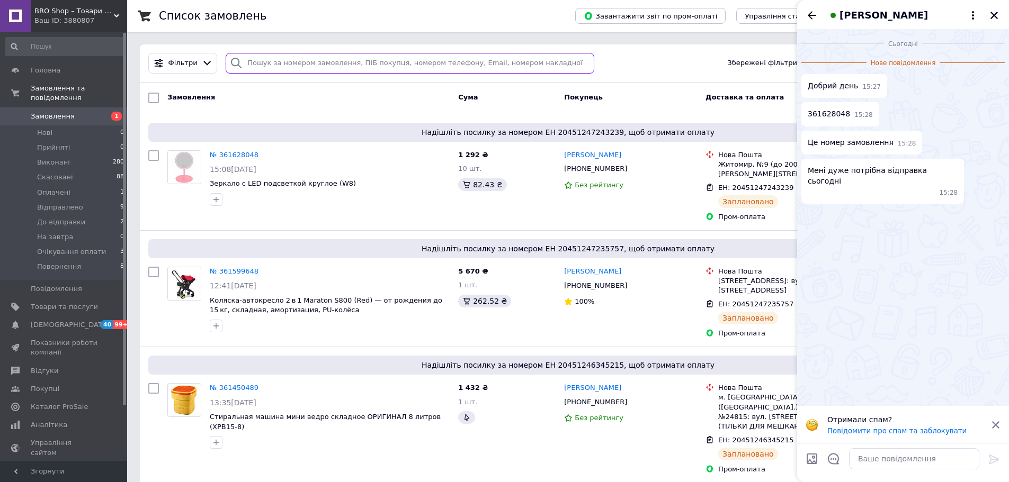
paste input "361628048"
type input "361628048"
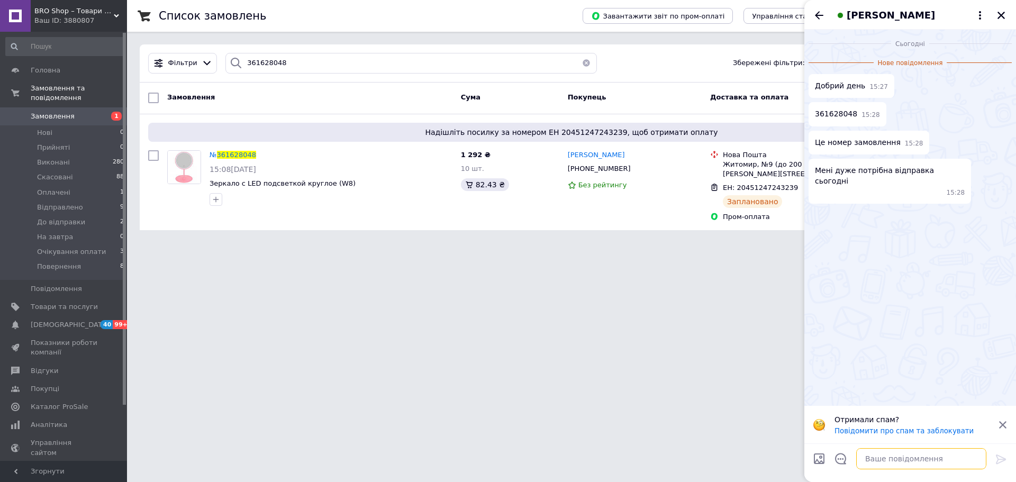
click at [906, 459] on textarea at bounding box center [922, 458] width 130 height 21
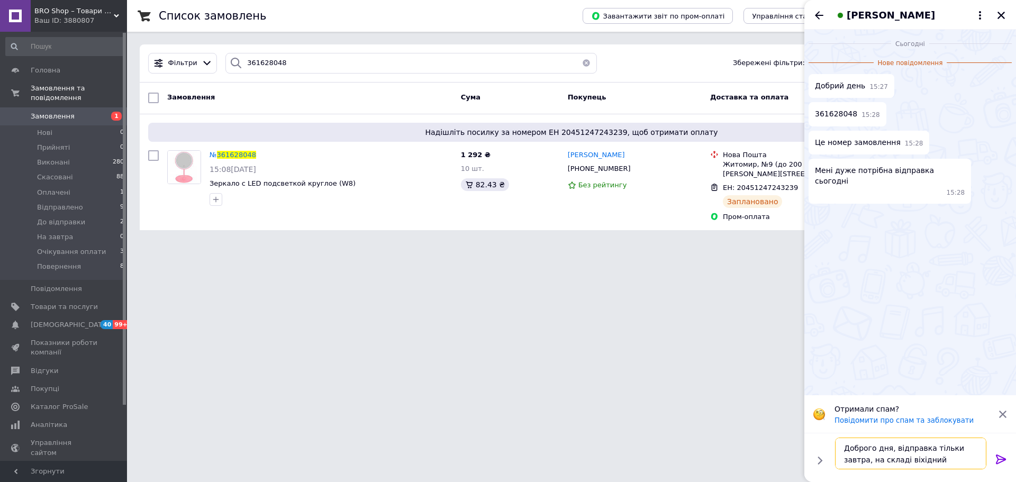
type textarea "Доброго дня, відправка тільки завтра, на складі віхідний сьогодні"
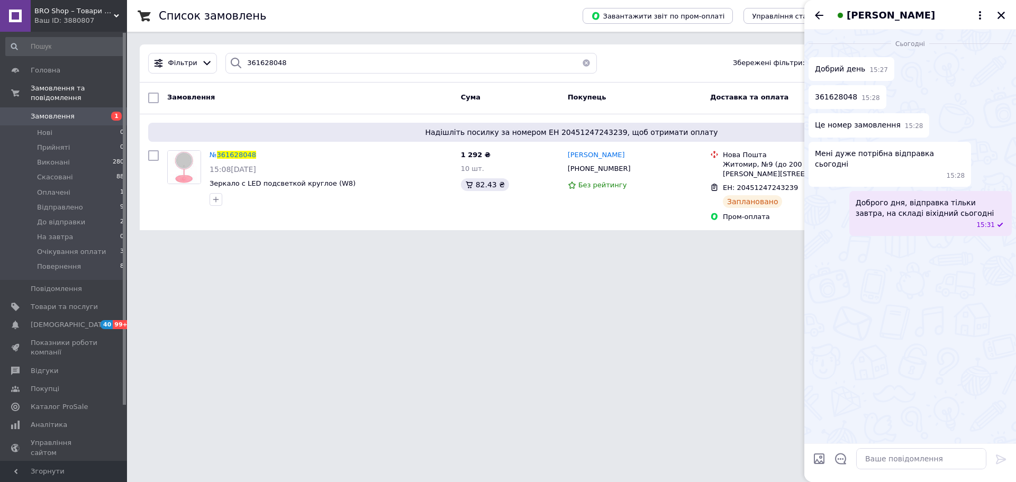
click at [812, 18] on div "[PERSON_NAME]" at bounding box center [911, 15] width 212 height 30
click at [815, 19] on icon "Назад" at bounding box center [819, 15] width 13 height 13
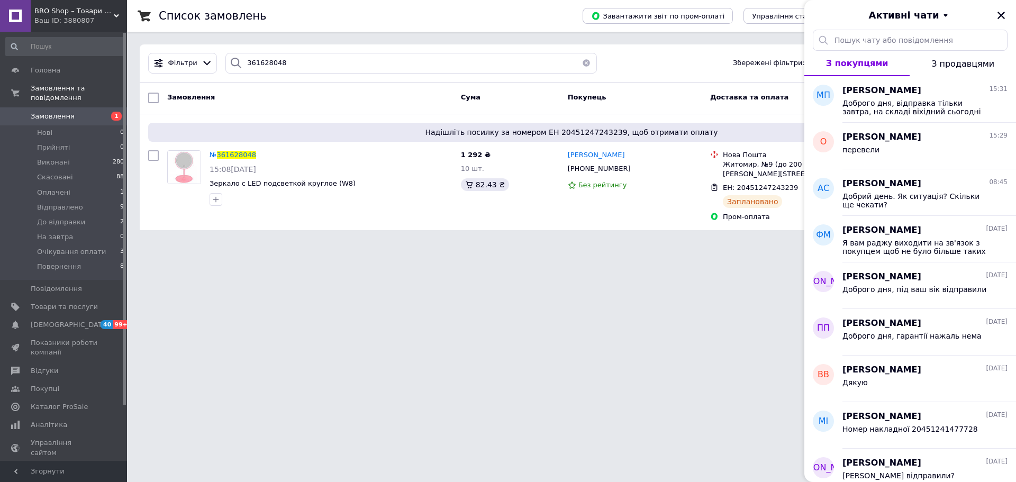
click at [998, 26] on div "Активні чати" at bounding box center [911, 15] width 212 height 30
click at [1002, 16] on icon "Закрити" at bounding box center [1002, 16] width 10 height 10
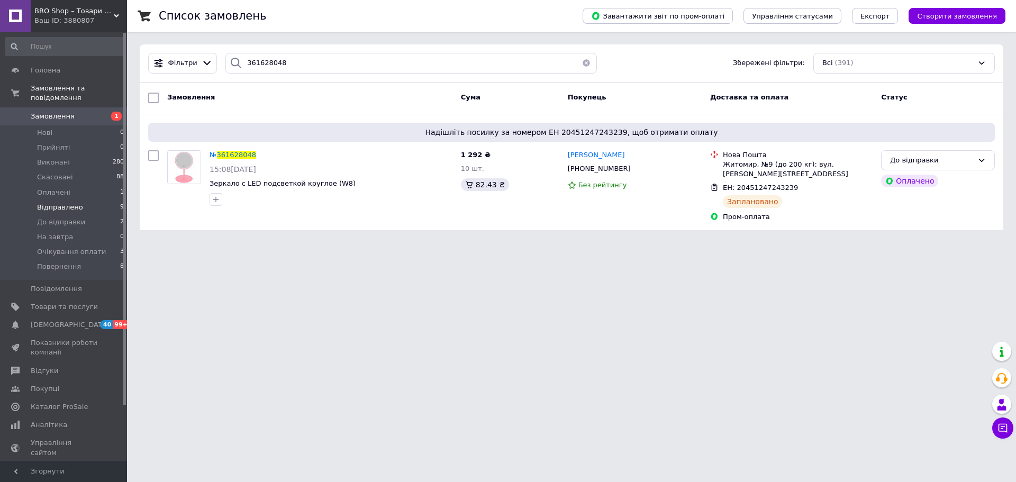
click at [70, 203] on span "Відправлено" at bounding box center [60, 208] width 46 height 10
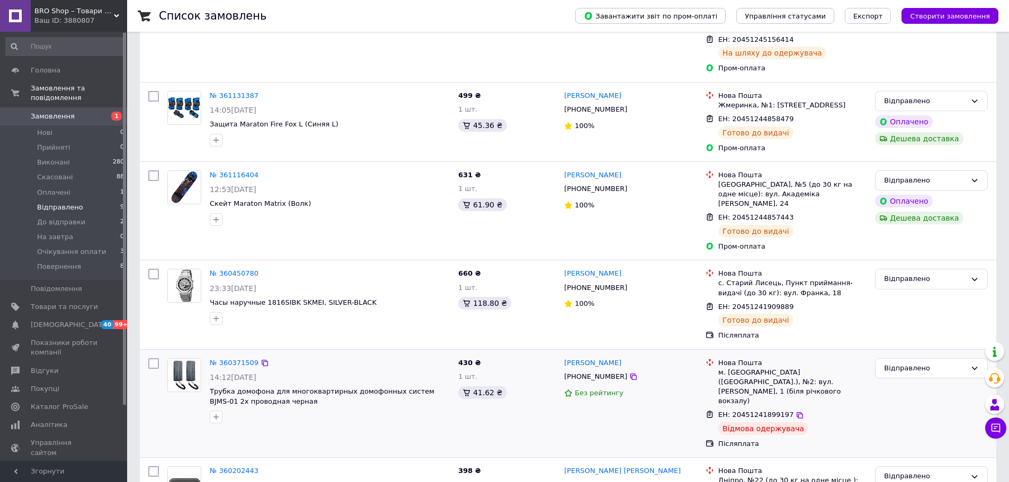
scroll to position [385, 0]
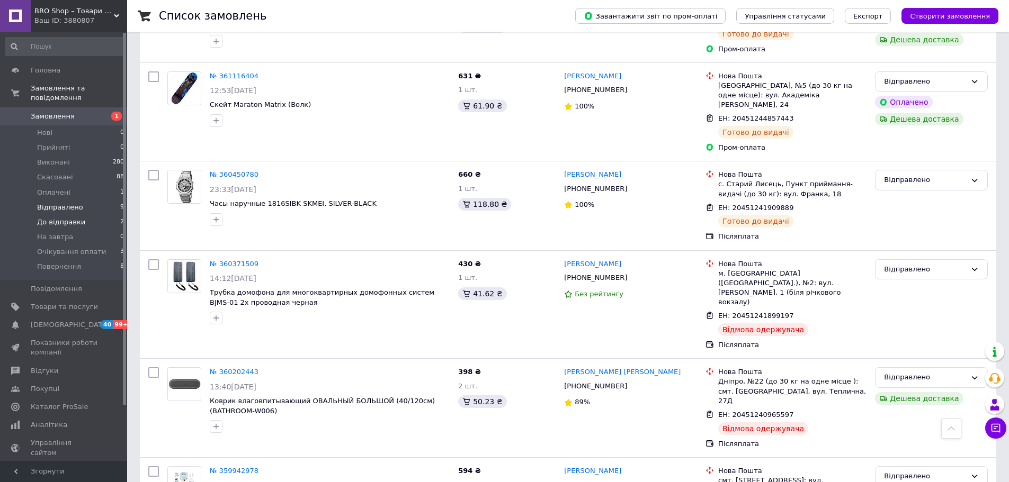
click at [67, 218] on span "До відправки" at bounding box center [61, 223] width 48 height 10
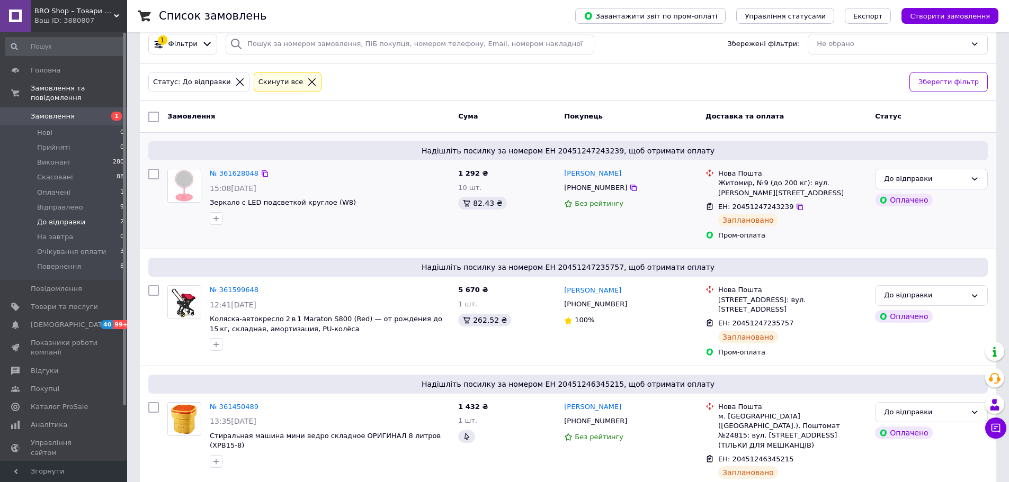
scroll to position [26, 0]
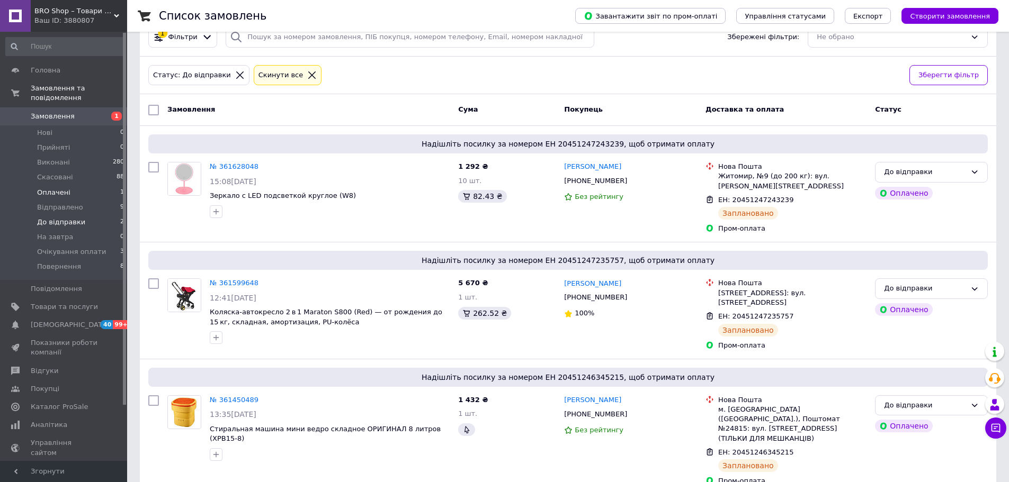
click at [70, 186] on li "Оплачені 1" at bounding box center [65, 192] width 130 height 15
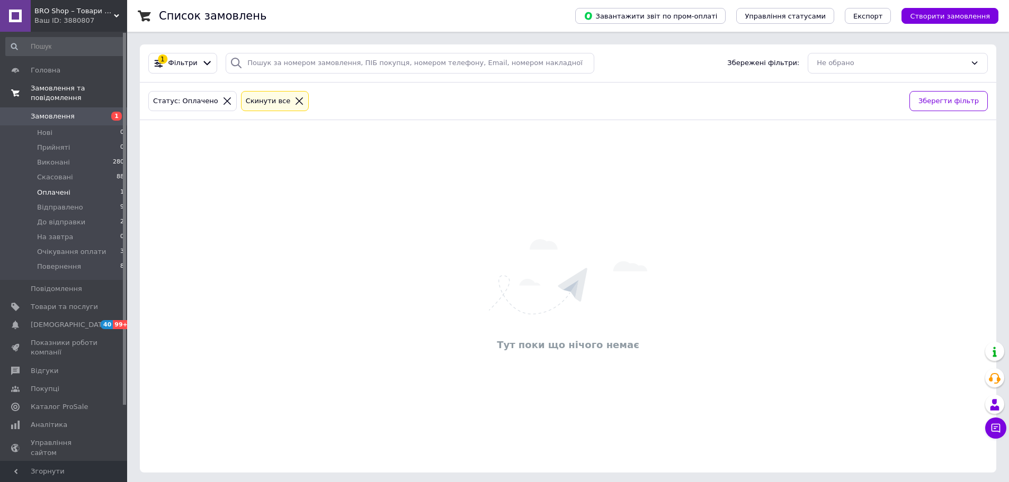
click at [57, 91] on span "Замовлення та повідомлення" at bounding box center [79, 93] width 96 height 19
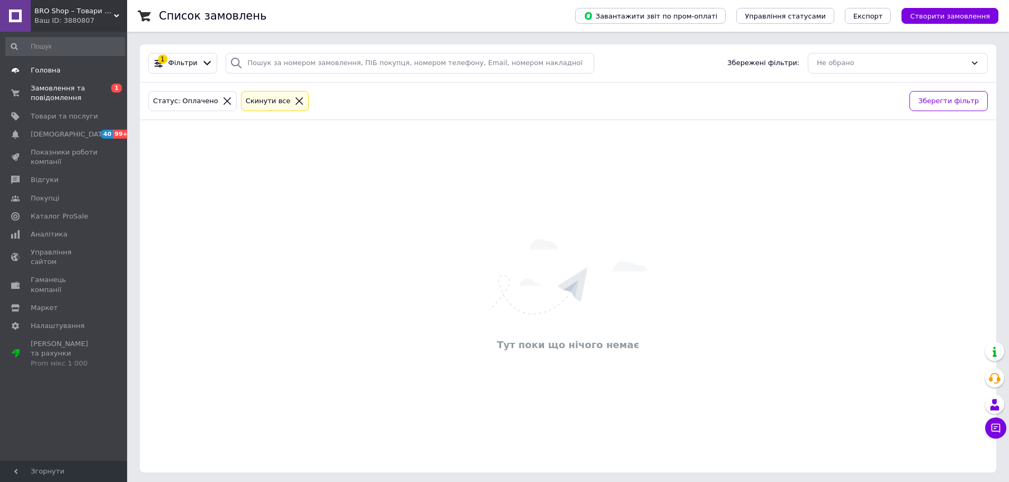
click at [47, 68] on span "Головна" at bounding box center [46, 71] width 30 height 10
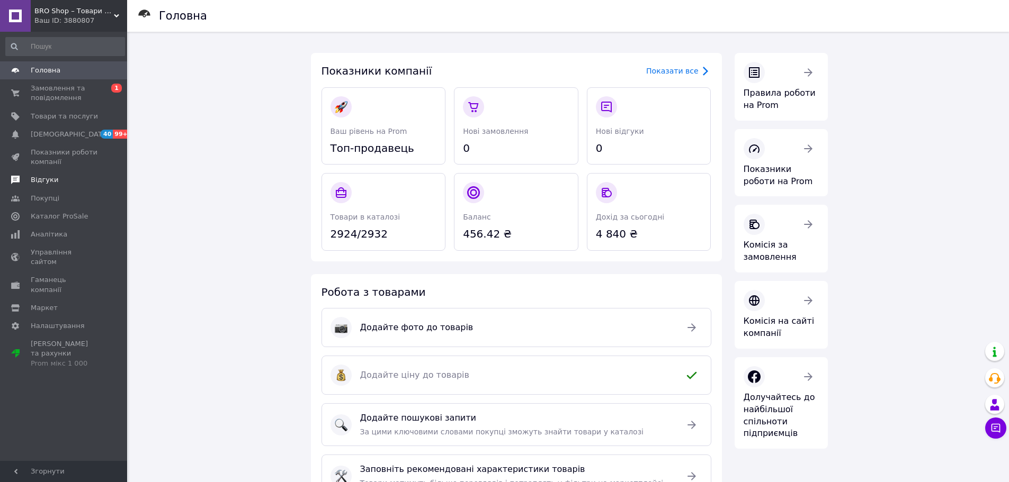
click at [41, 186] on link "Відгуки" at bounding box center [65, 180] width 130 height 18
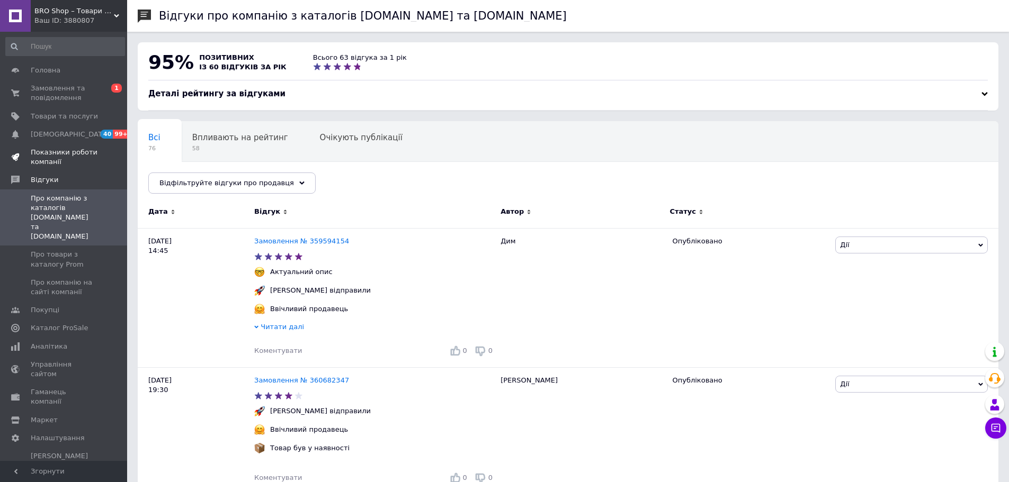
click at [57, 158] on span "Показники роботи компанії" at bounding box center [64, 157] width 67 height 19
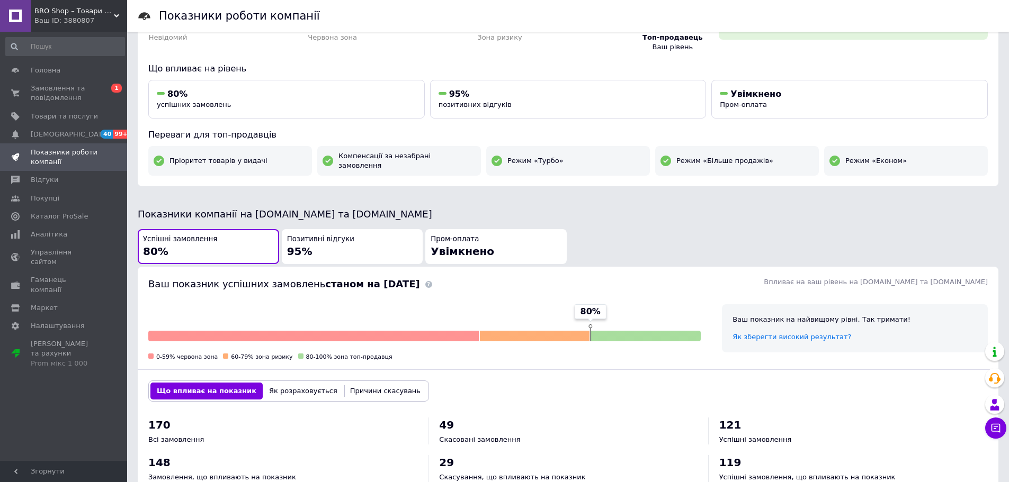
scroll to position [106, 0]
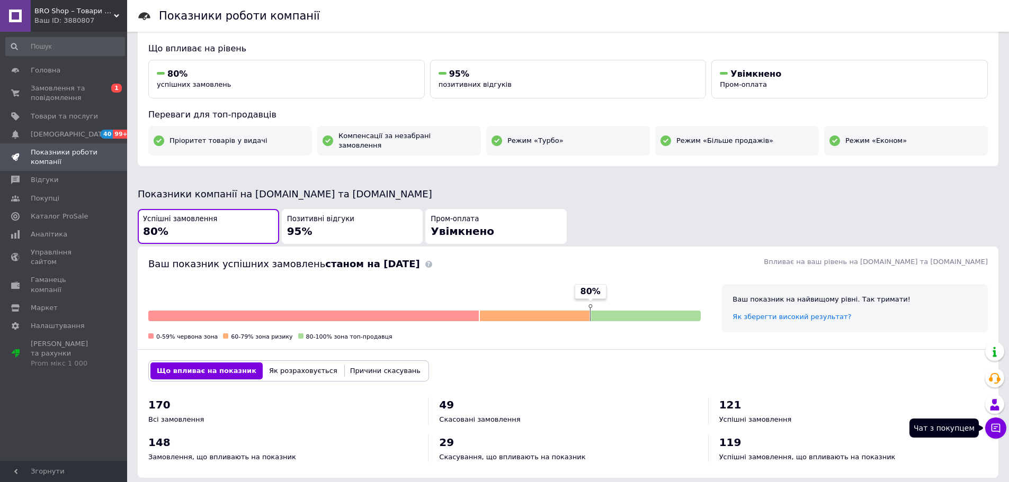
click at [1000, 426] on icon at bounding box center [995, 428] width 9 height 9
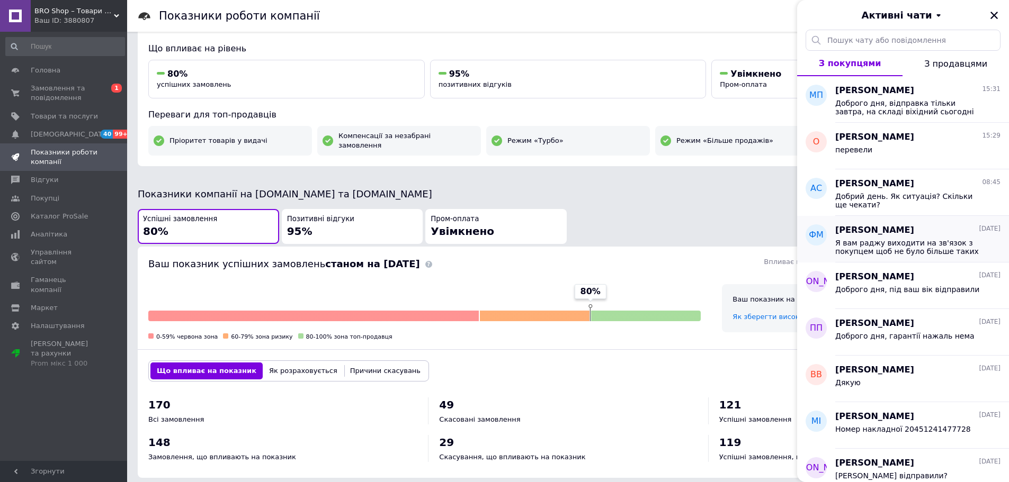
click at [921, 254] on span "Я вам раджу виходити на зв'язок з покупцем щоб не було більше таких непорозумін…" at bounding box center [910, 247] width 150 height 17
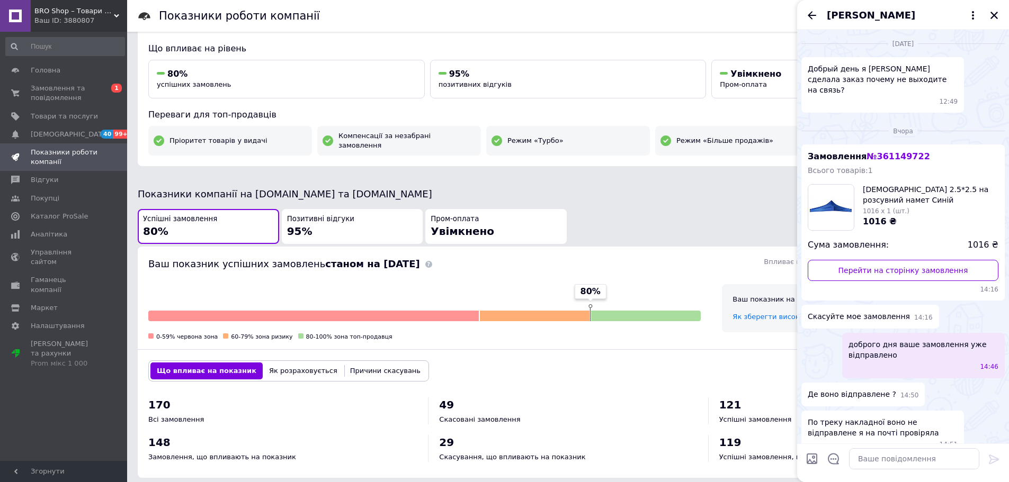
scroll to position [104, 0]
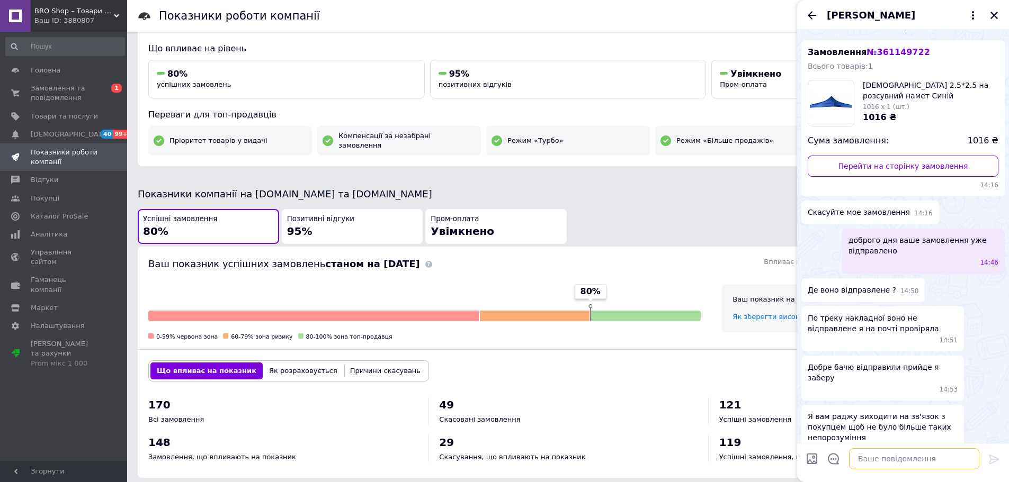
click at [895, 459] on textarea at bounding box center [914, 458] width 130 height 21
type textarea "Доброго дня, в чомусь проблема?"
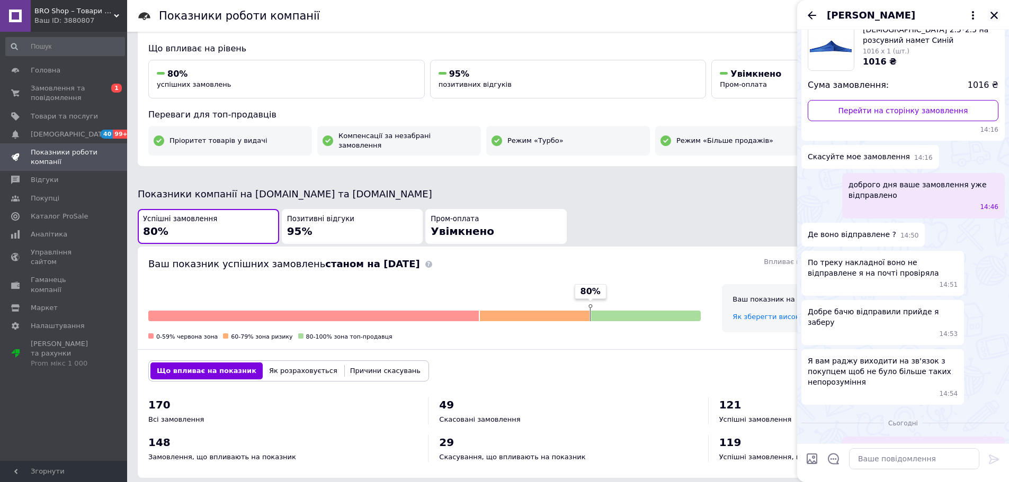
click at [989, 17] on icon "Закрити" at bounding box center [994, 16] width 10 height 10
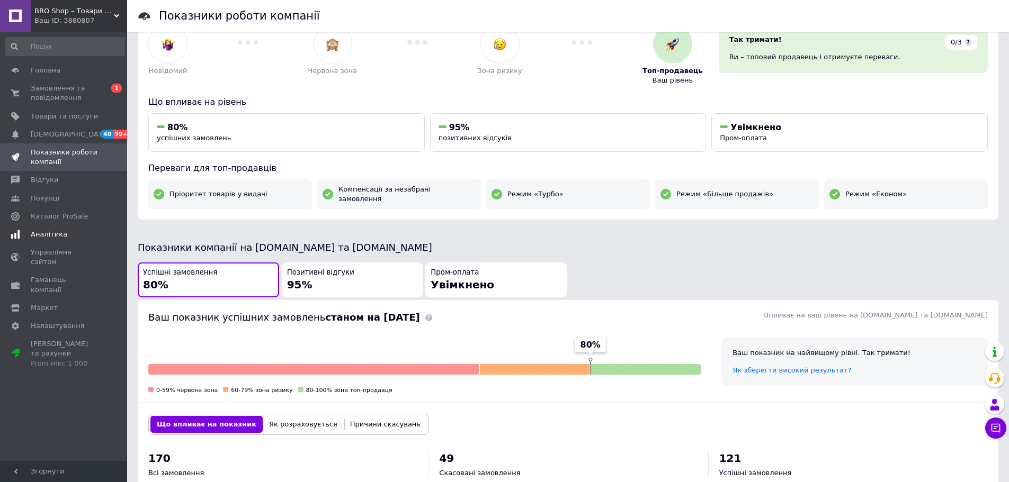
scroll to position [0, 0]
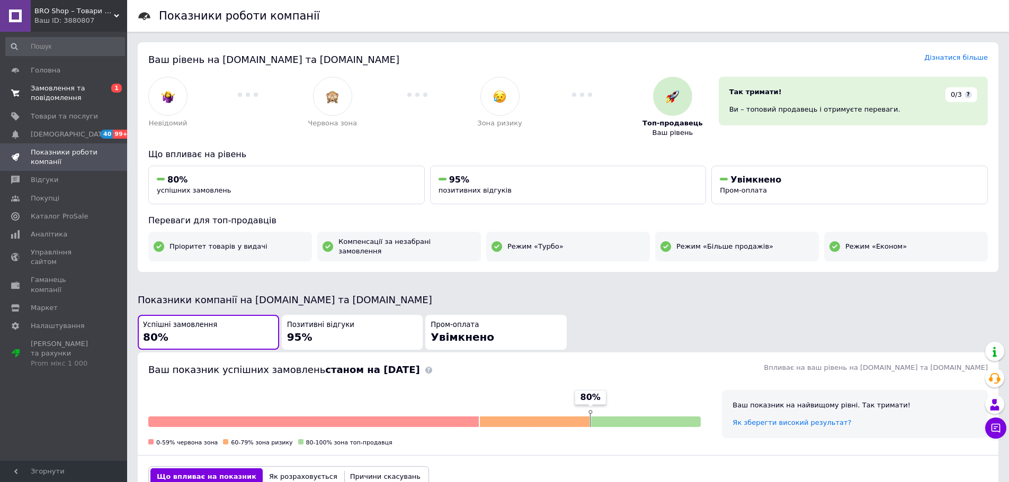
click at [66, 98] on span "Замовлення та повідомлення" at bounding box center [64, 93] width 67 height 19
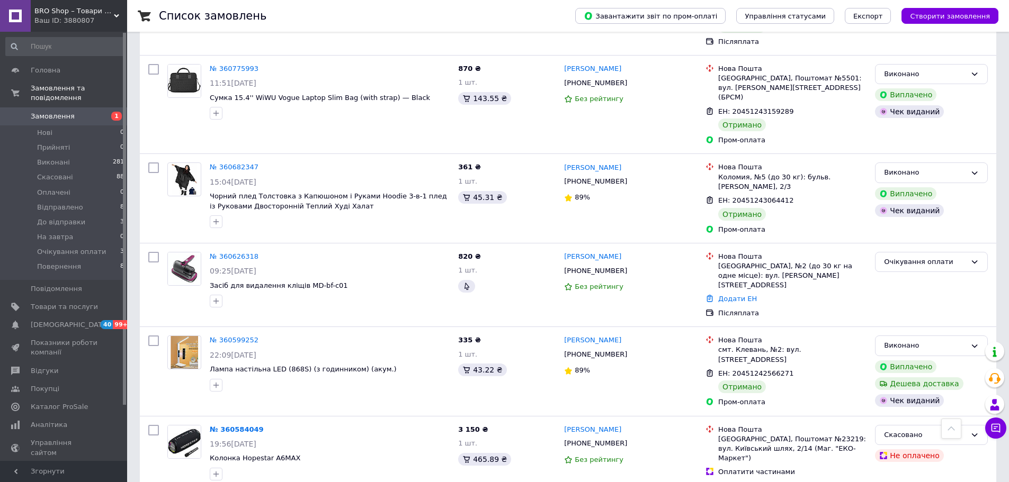
scroll to position [1165, 0]
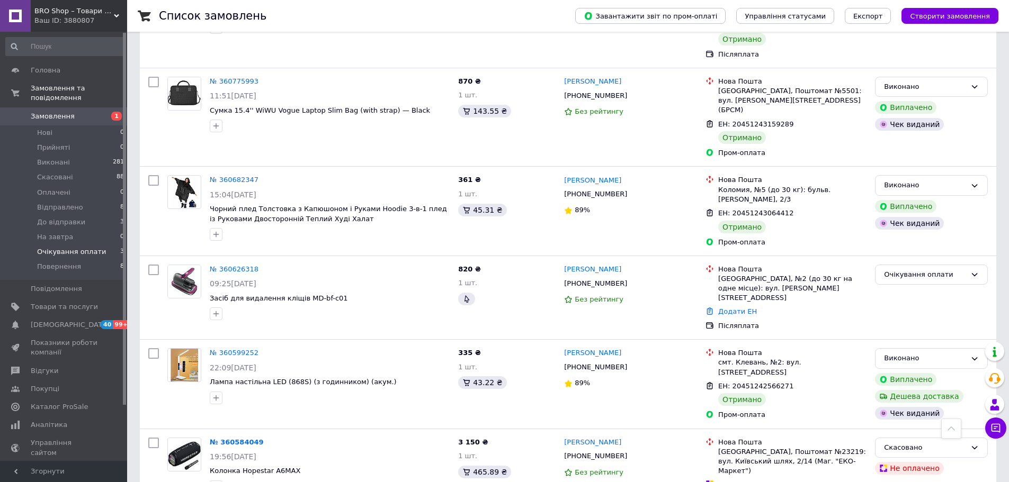
click at [60, 247] on span "Очікування оплати" at bounding box center [71, 252] width 69 height 10
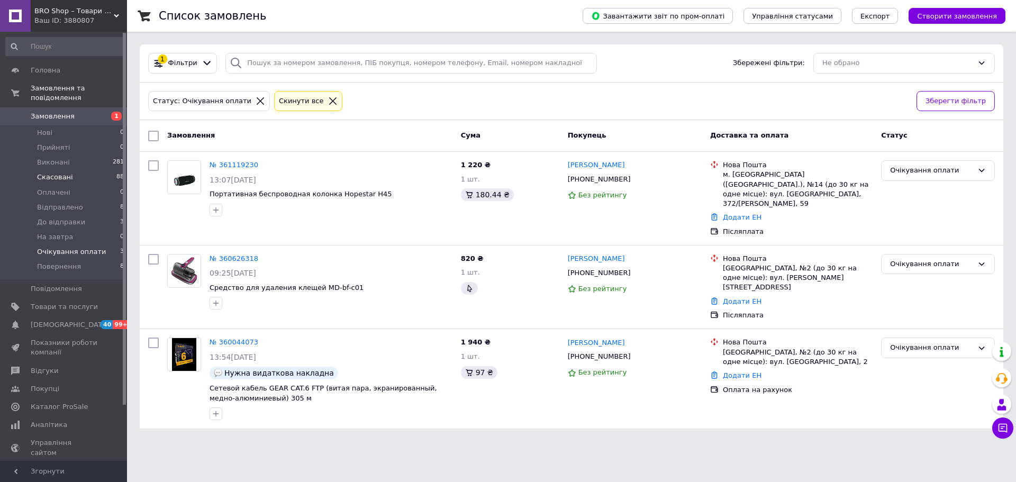
click at [56, 170] on li "Скасовані 88" at bounding box center [65, 177] width 130 height 15
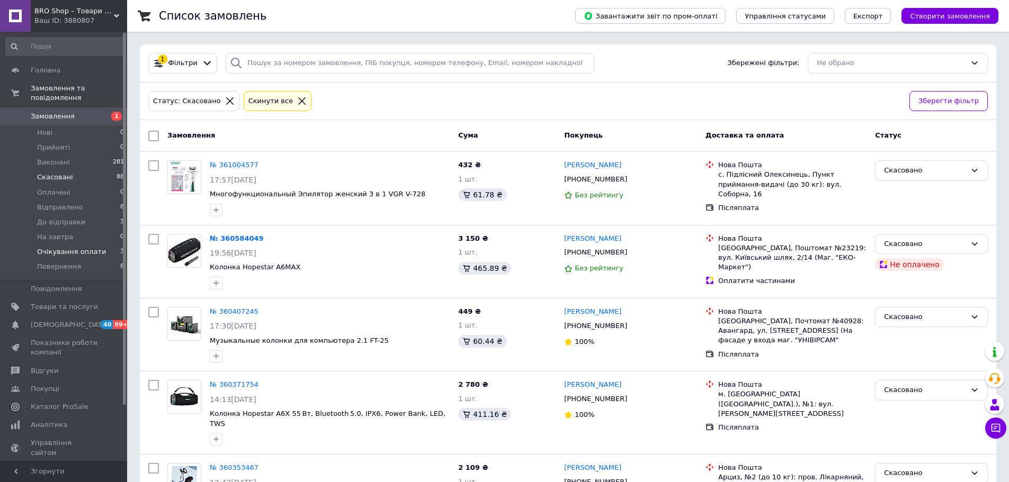
click at [87, 247] on span "Очікування оплати" at bounding box center [71, 252] width 69 height 10
